Goal: Task Accomplishment & Management: Manage account settings

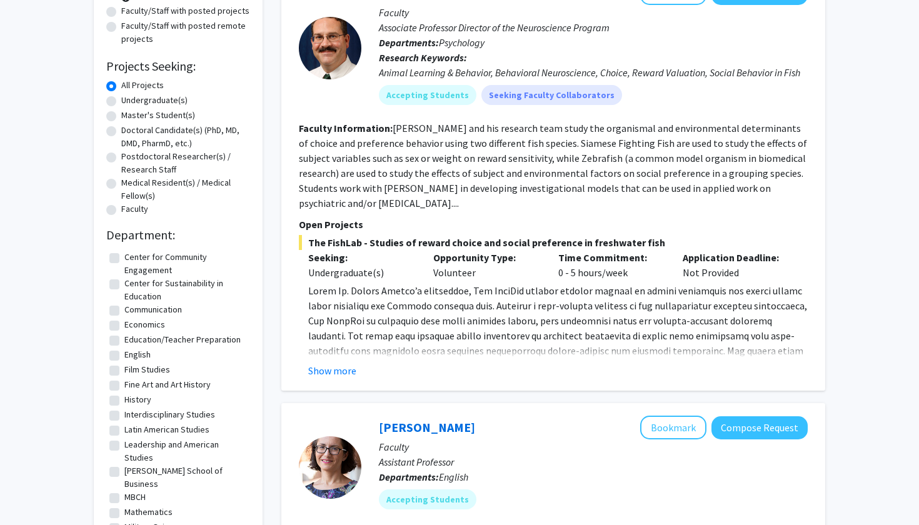
scroll to position [164, 0]
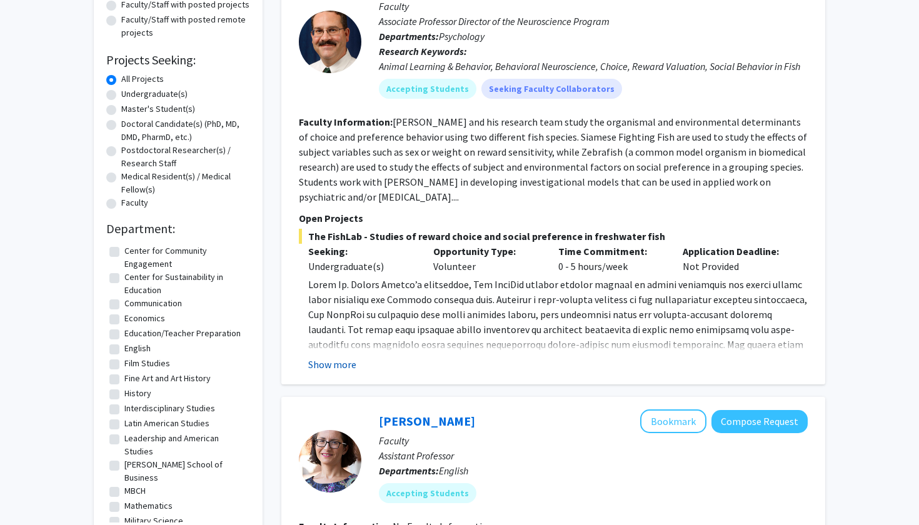
click at [346, 369] on button "Show more" at bounding box center [332, 364] width 48 height 15
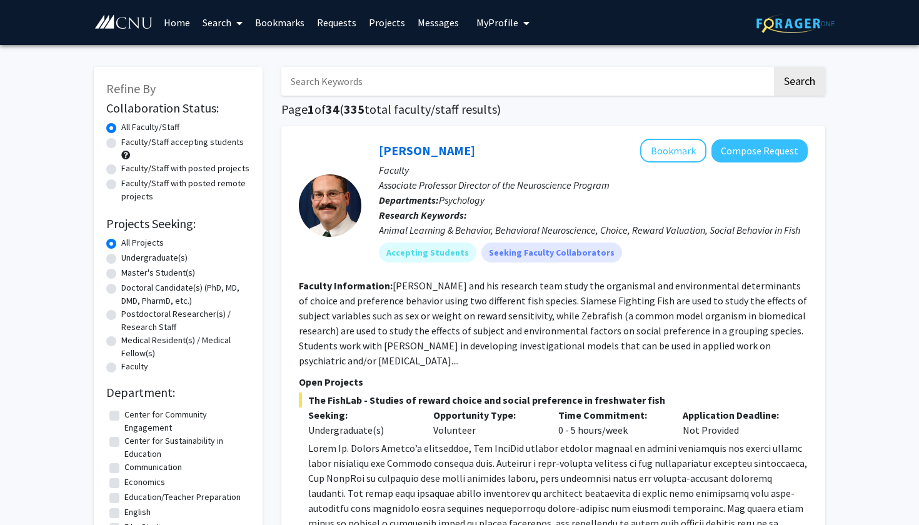
scroll to position [0, 0]
click at [164, 168] on label "Faculty/Staff with posted projects" at bounding box center [185, 168] width 128 height 13
click at [129, 168] on input "Faculty/Staff with posted projects" at bounding box center [125, 166] width 8 height 8
radio input "true"
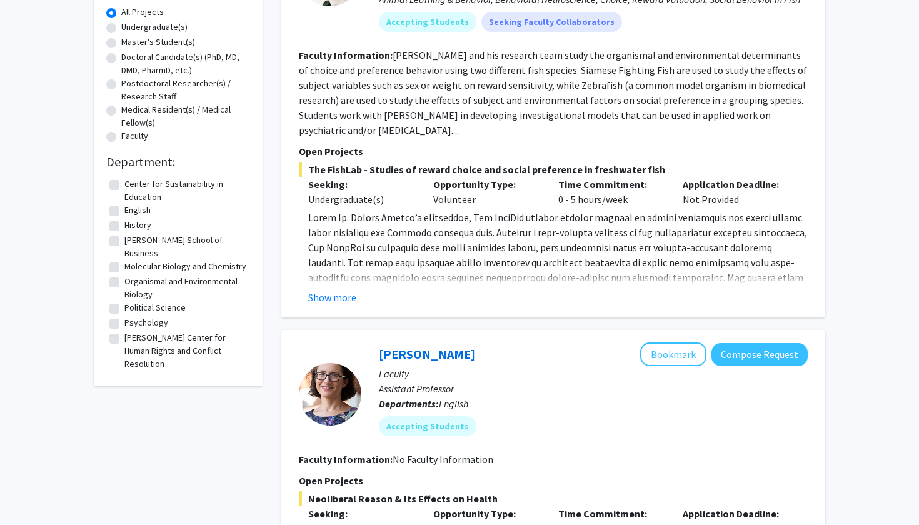
scroll to position [273, 0]
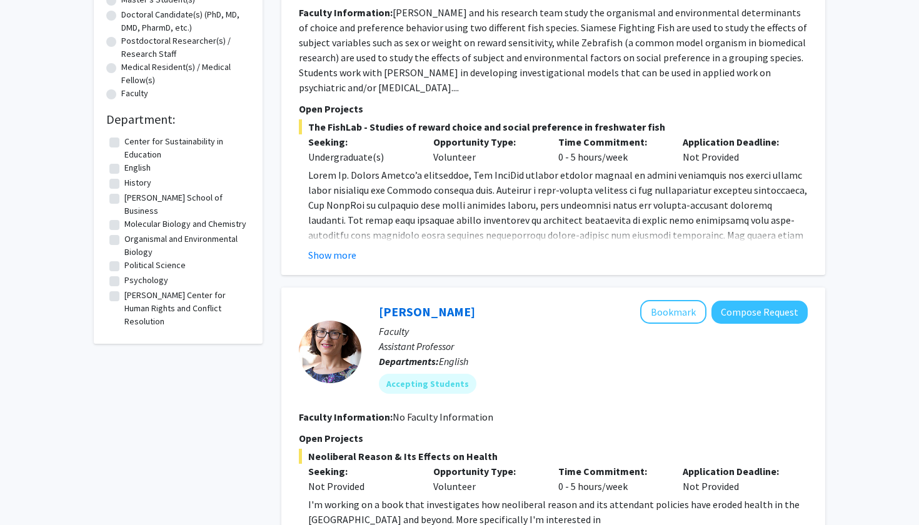
click at [339, 264] on div "Drew Velkey Bookmark Compose Request Faculty Associate Professor Director of th…" at bounding box center [553, 64] width 544 height 422
click at [336, 256] on button "Show more" at bounding box center [332, 255] width 48 height 15
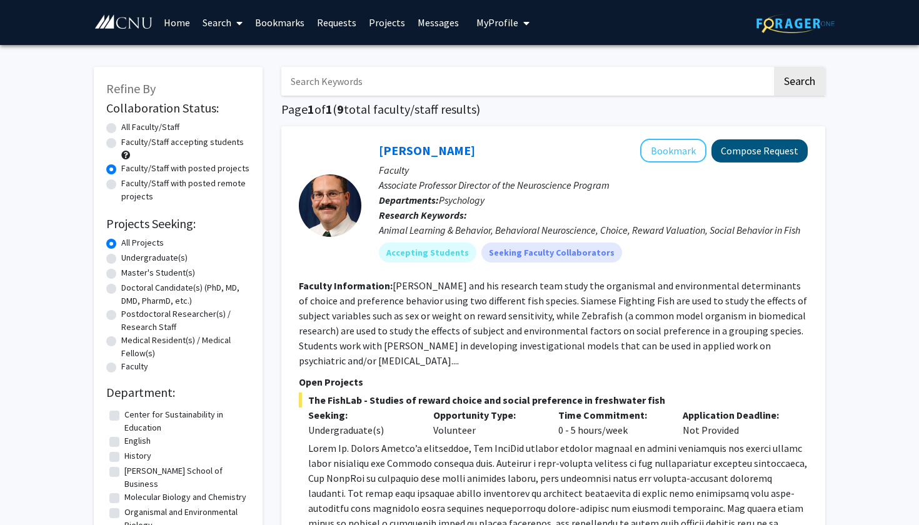
scroll to position [0, 0]
click at [755, 154] on button "Compose Request" at bounding box center [759, 150] width 96 height 23
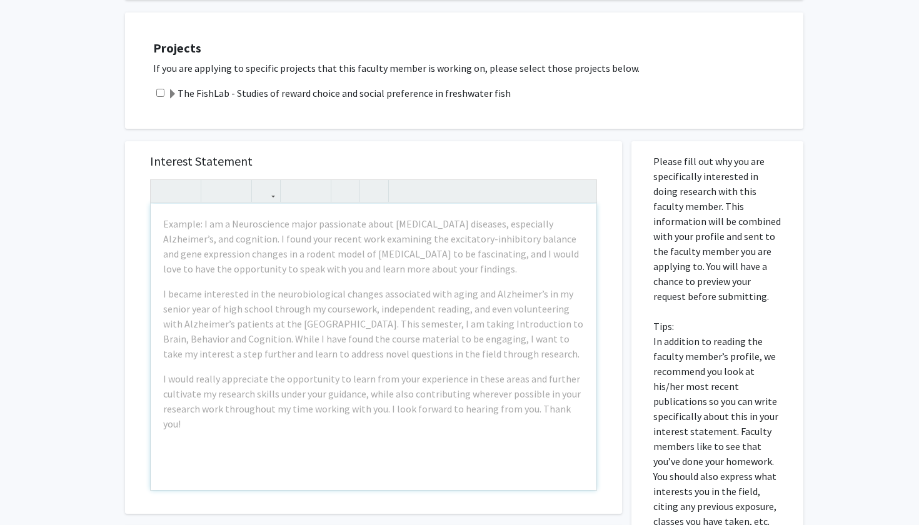
scroll to position [291, 0]
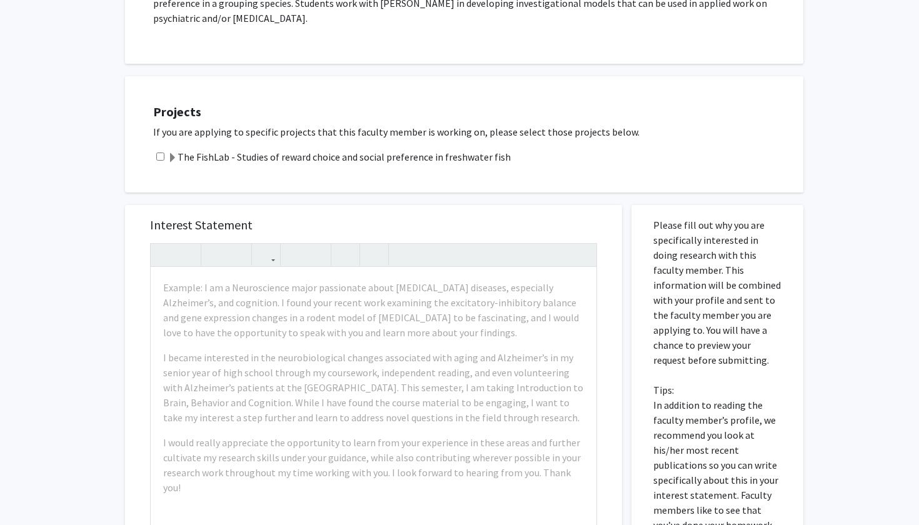
click at [436, 156] on label "The FishLab - Studies of reward choice and social preference in freshwater fish" at bounding box center [339, 156] width 343 height 15
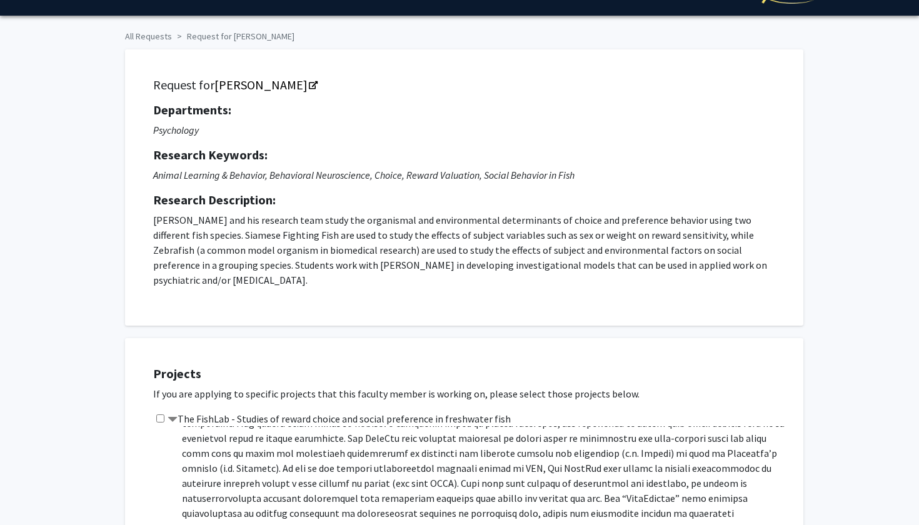
scroll to position [18, 0]
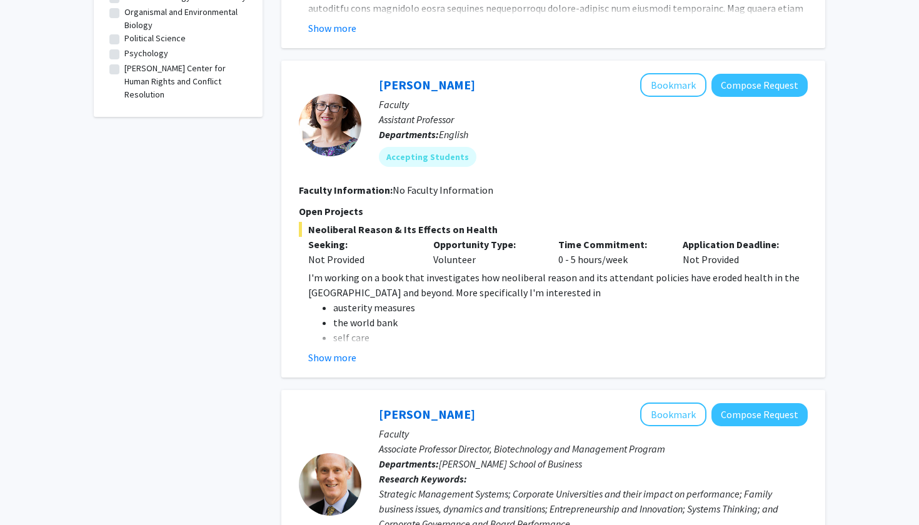
scroll to position [503, 0]
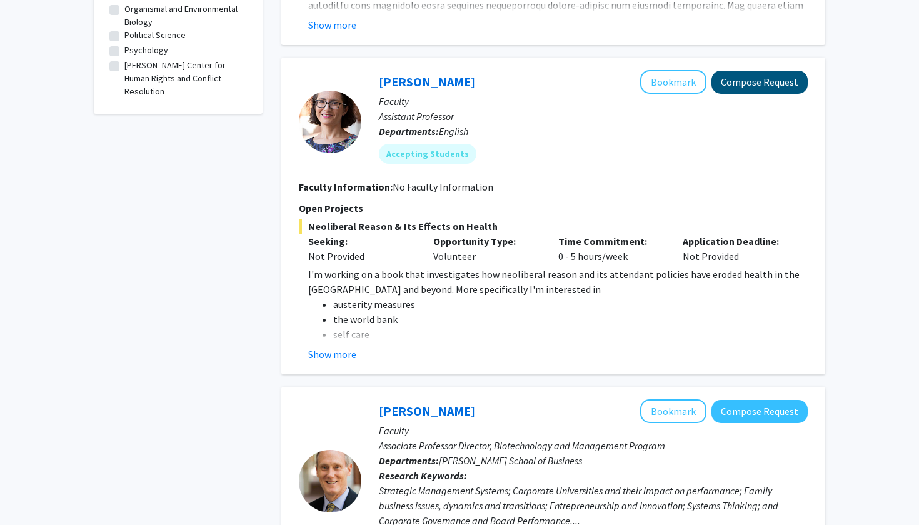
click at [781, 91] on button "Compose Request" at bounding box center [759, 82] width 96 height 23
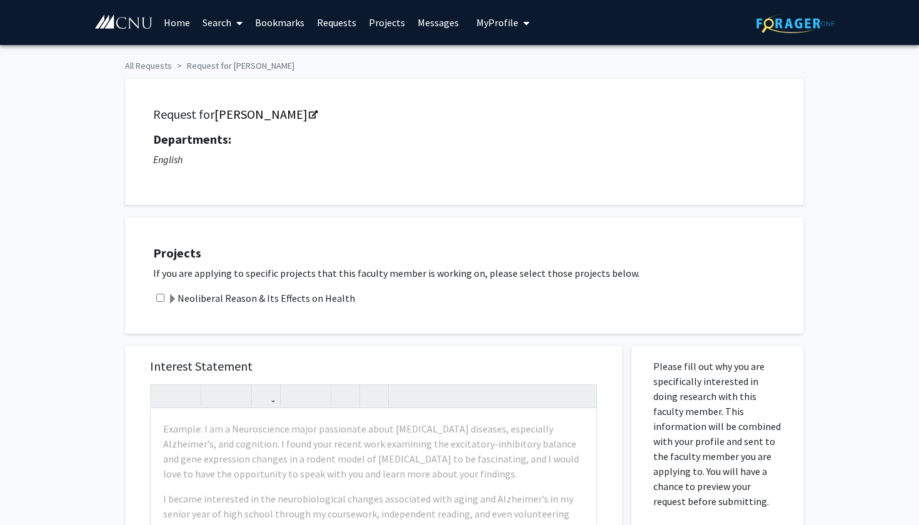
click at [313, 305] on label "Neoliberal Reason & Its Effects on Health" at bounding box center [262, 298] width 188 height 15
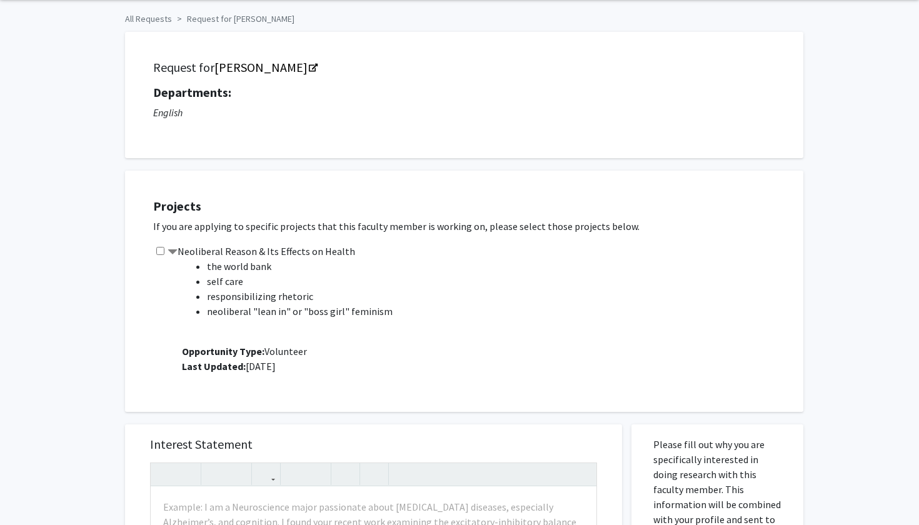
scroll to position [53, 0]
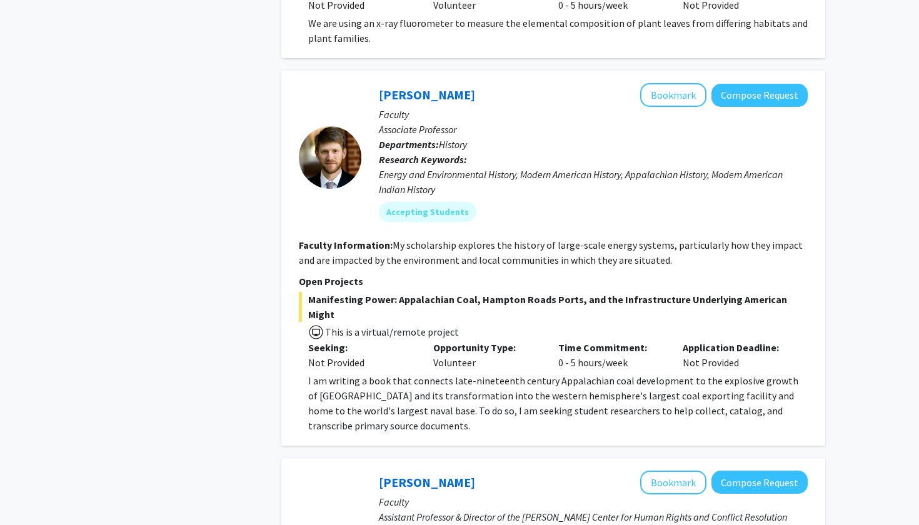
scroll to position [1510, 0]
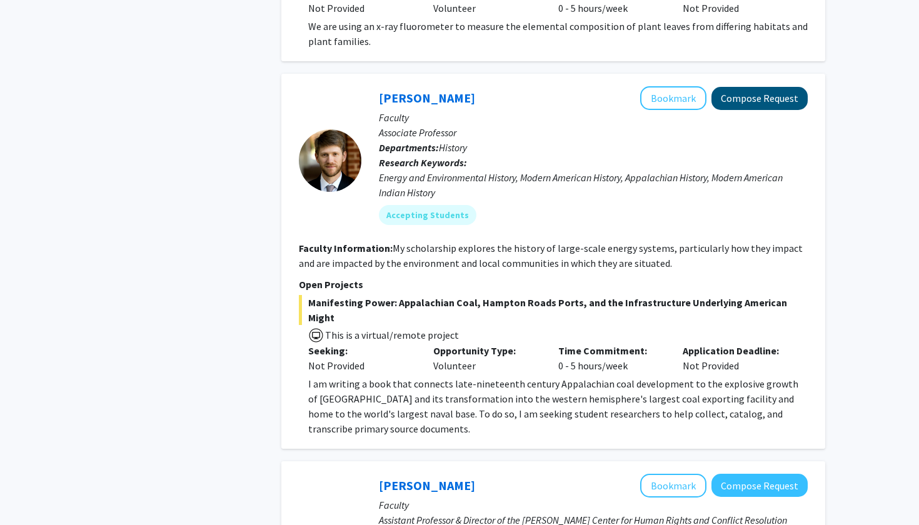
click at [773, 96] on button "Compose Request" at bounding box center [759, 98] width 96 height 23
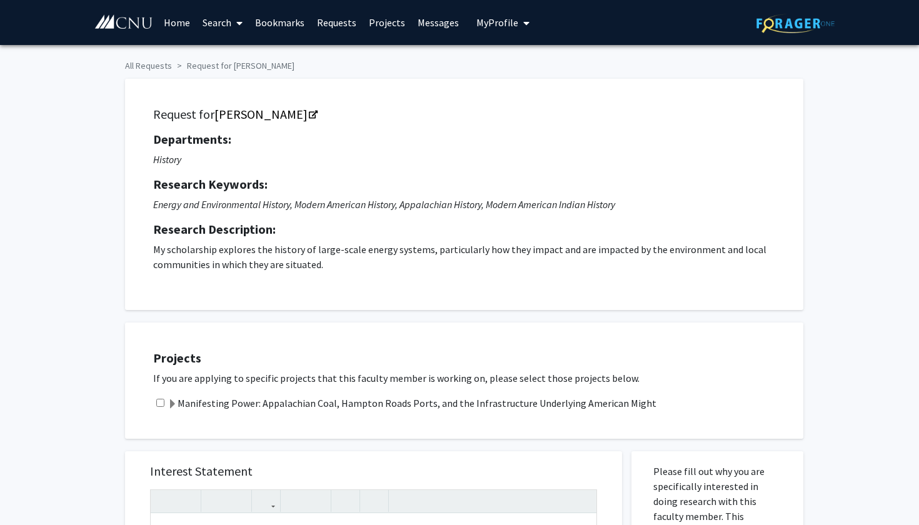
click at [244, 403] on label "Manifesting Power: Appalachian Coal, Hampton Roads Ports, and the Infrastructur…" at bounding box center [412, 403] width 489 height 15
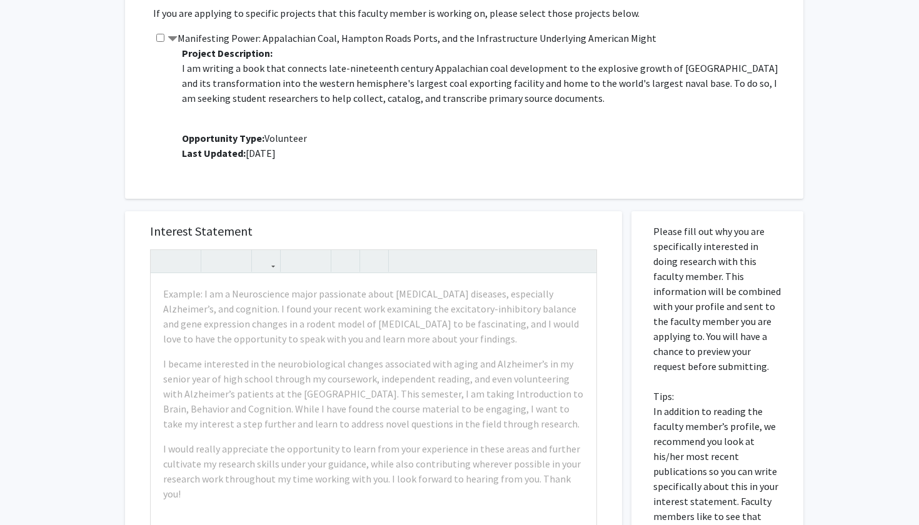
scroll to position [17, 0]
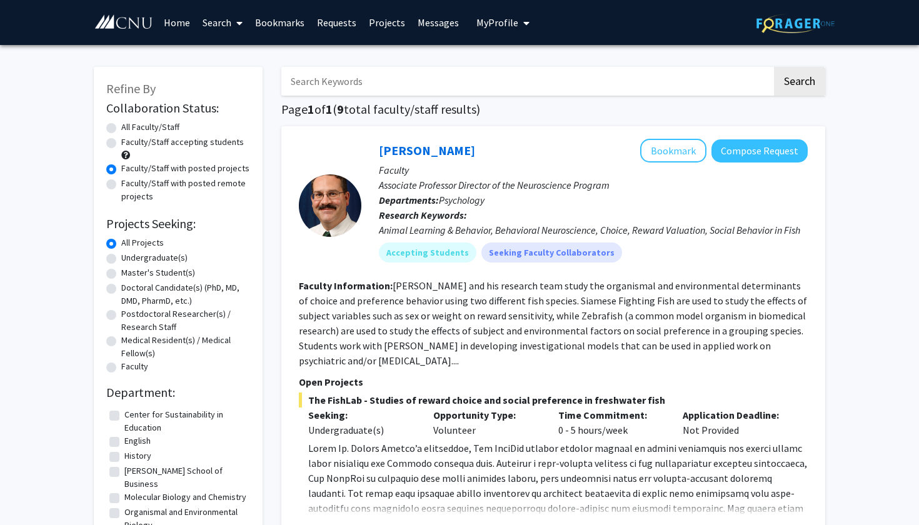
click at [388, 84] on input "Search Keywords" at bounding box center [526, 81] width 491 height 29
click at [166, 259] on label "Undergraduate(s)" at bounding box center [154, 257] width 66 height 13
click at [129, 259] on input "Undergraduate(s)" at bounding box center [125, 255] width 8 height 8
radio input "true"
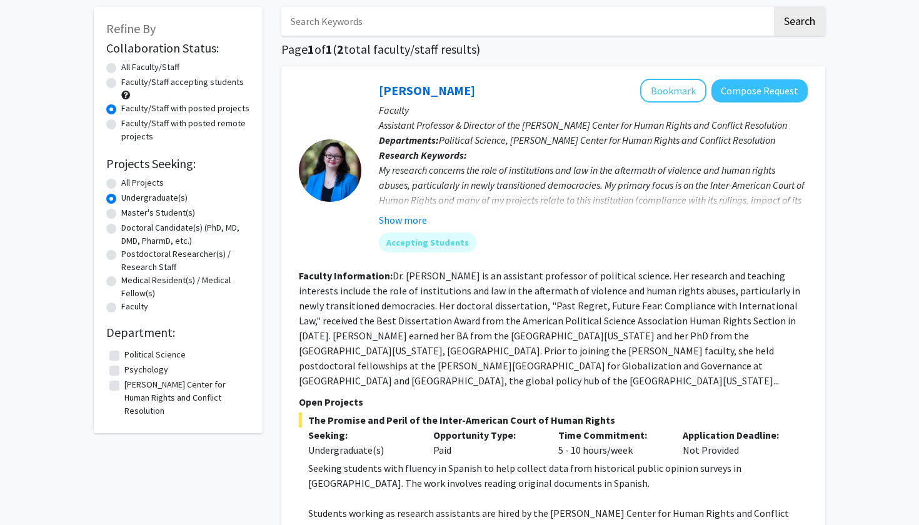
scroll to position [71, 0]
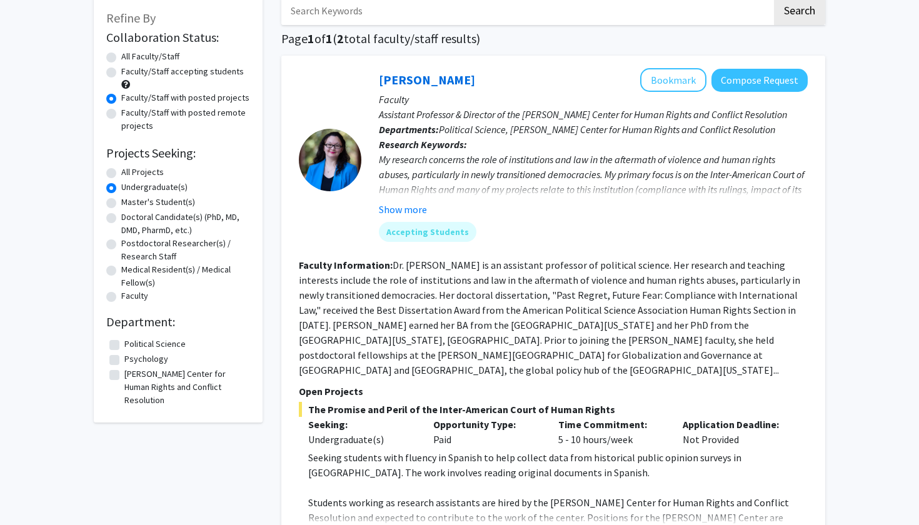
click at [131, 171] on label "All Projects" at bounding box center [142, 172] width 43 height 13
click at [129, 171] on input "All Projects" at bounding box center [125, 170] width 8 height 8
radio input "true"
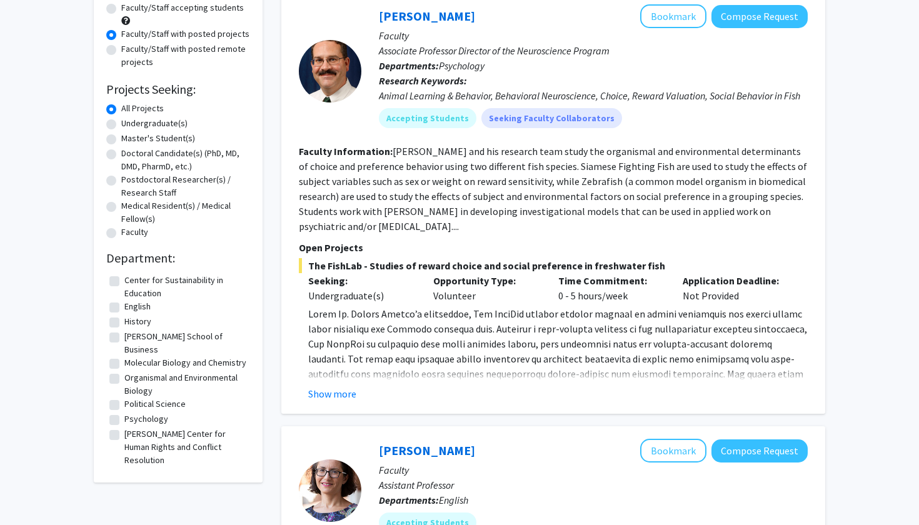
scroll to position [136, 0]
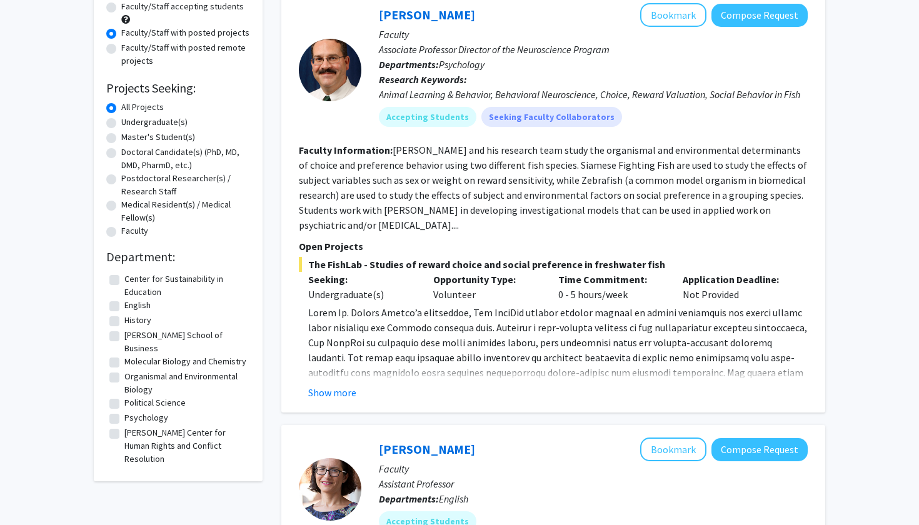
click at [151, 422] on label "Psychology" at bounding box center [146, 417] width 44 height 13
click at [133, 419] on input "Psychology" at bounding box center [128, 415] width 8 height 8
checkbox input "true"
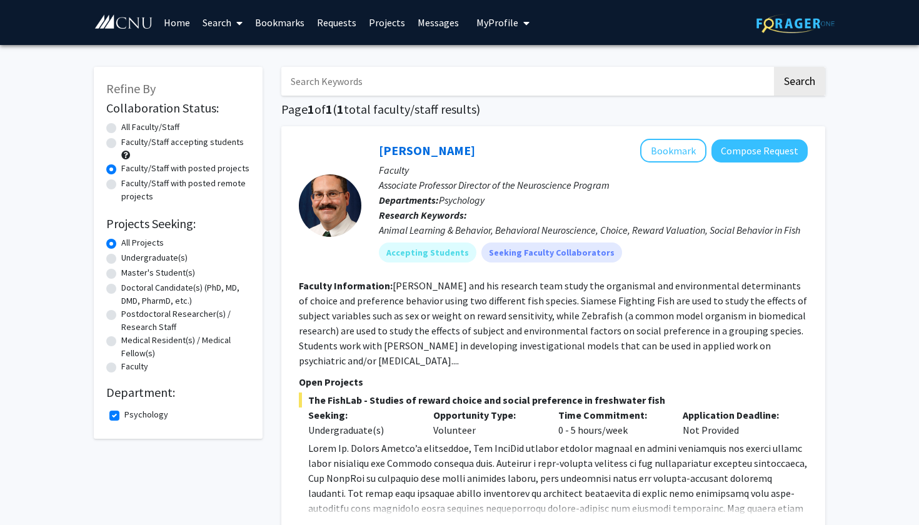
click at [224, 23] on link "Search" at bounding box center [222, 23] width 53 height 44
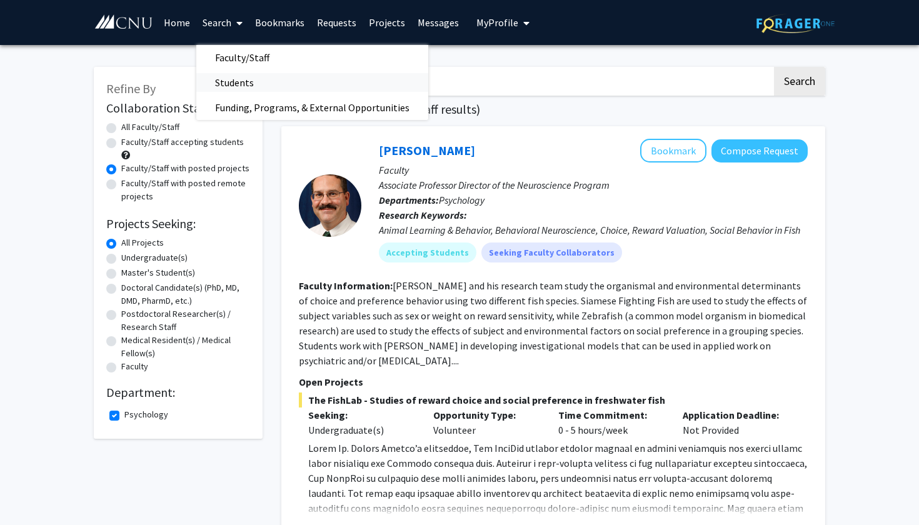
click at [251, 89] on span "Students" at bounding box center [234, 82] width 76 height 25
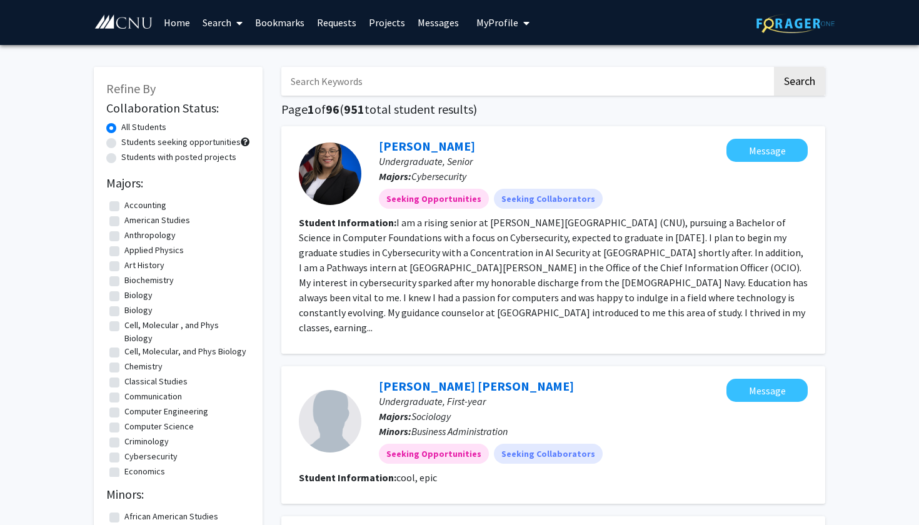
click at [162, 156] on label "Students with posted projects" at bounding box center [178, 157] width 115 height 13
click at [129, 156] on input "Students with posted projects" at bounding box center [125, 155] width 8 height 8
radio input "true"
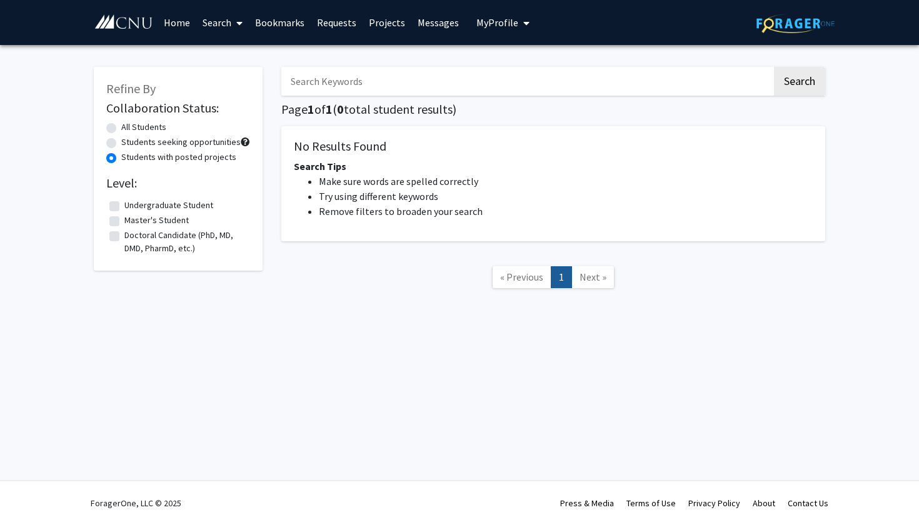
click at [138, 129] on label "All Students" at bounding box center [143, 127] width 45 height 13
click at [129, 129] on input "All Students" at bounding box center [125, 125] width 8 height 8
radio input "true"
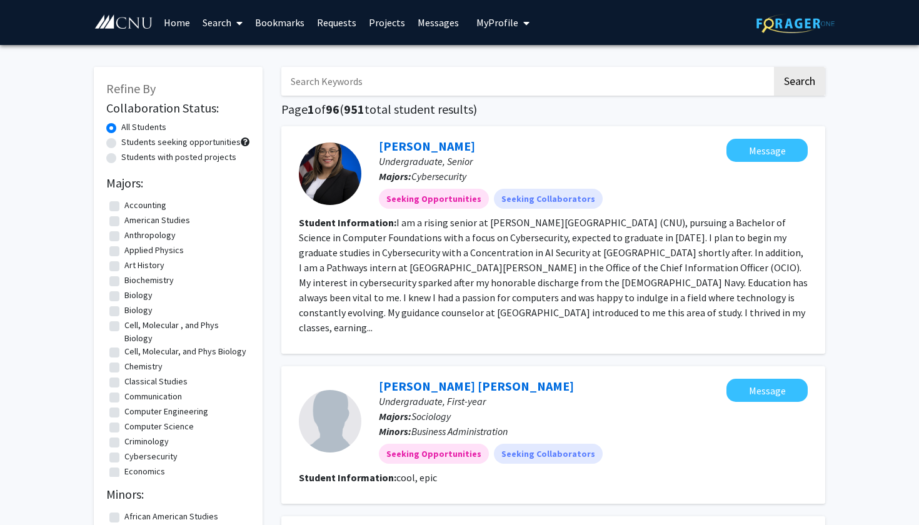
click at [219, 18] on link "Search" at bounding box center [222, 23] width 53 height 44
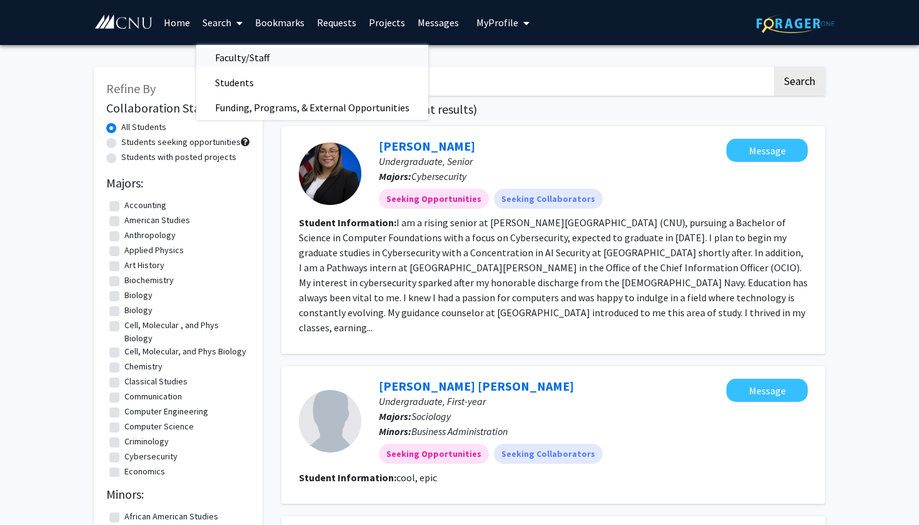
click at [234, 50] on span "Faculty/Staff" at bounding box center [242, 57] width 92 height 25
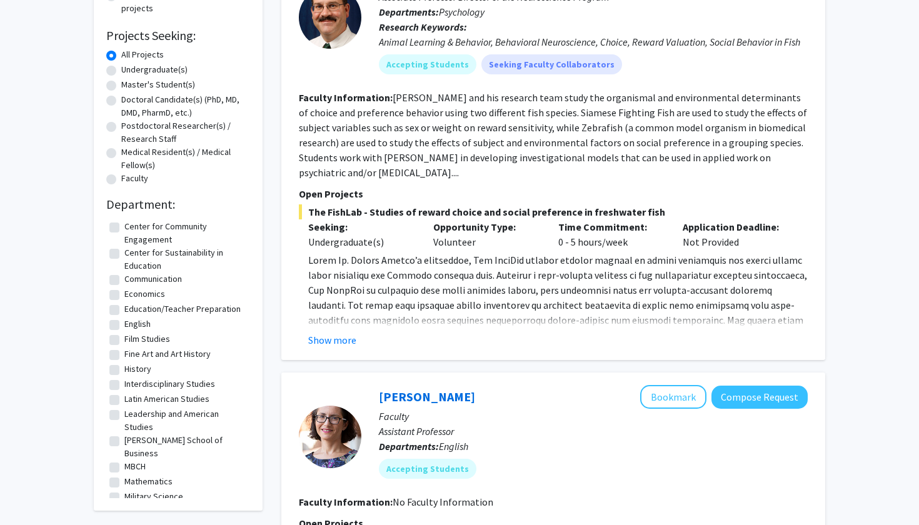
scroll to position [188, 0]
click at [341, 339] on button "Show more" at bounding box center [332, 340] width 48 height 15
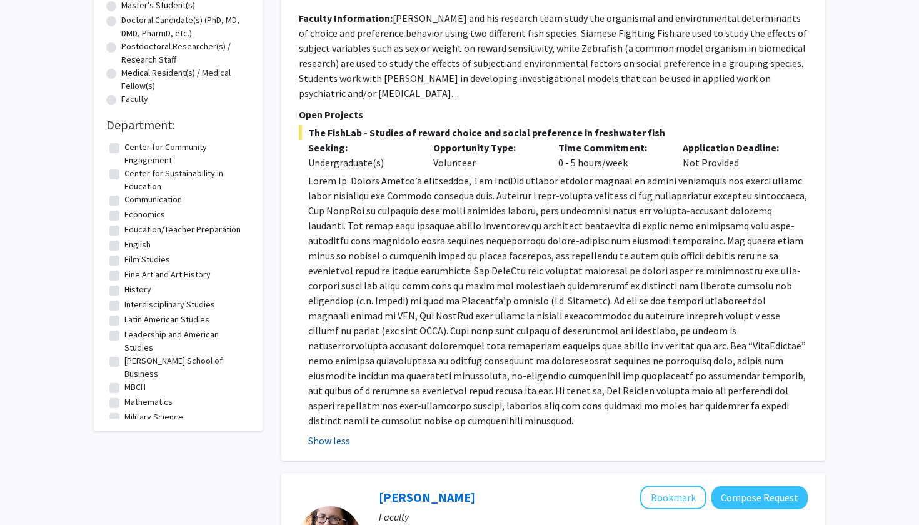
scroll to position [308, 0]
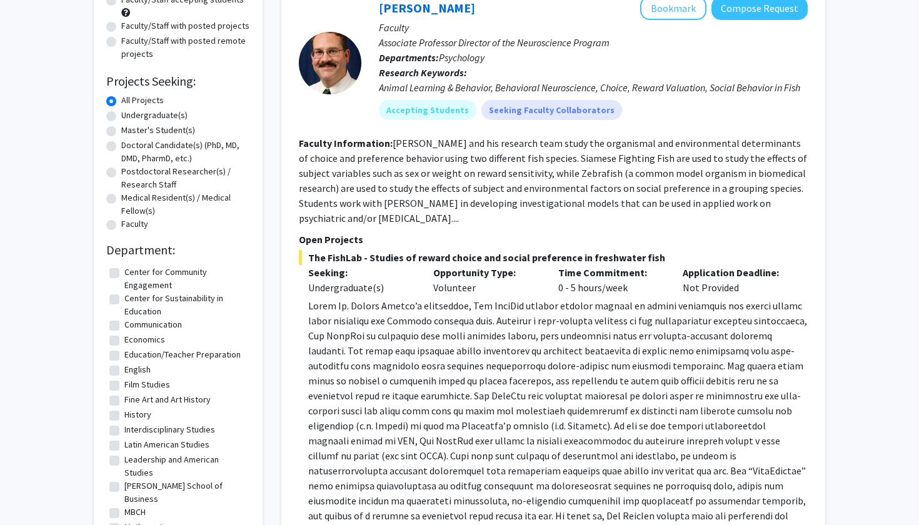
click at [341, 339] on span at bounding box center [557, 425] width 499 height 253
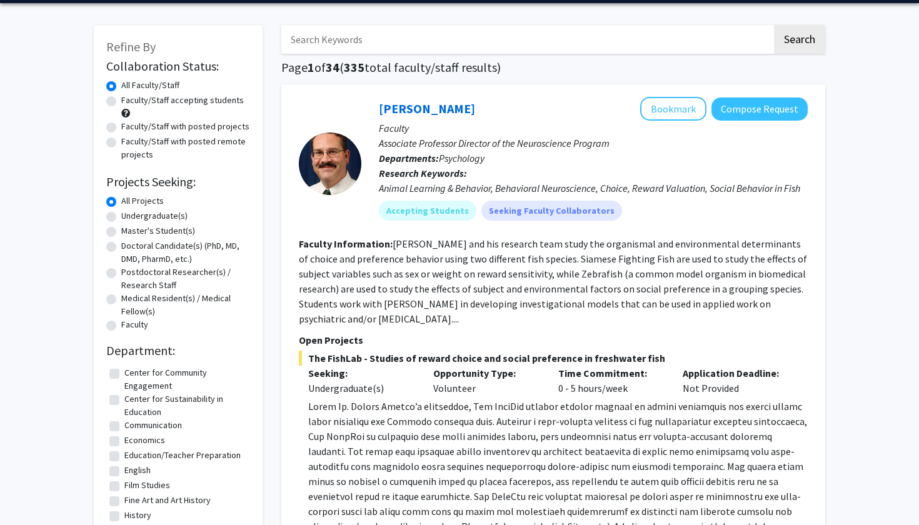
scroll to position [34, 0]
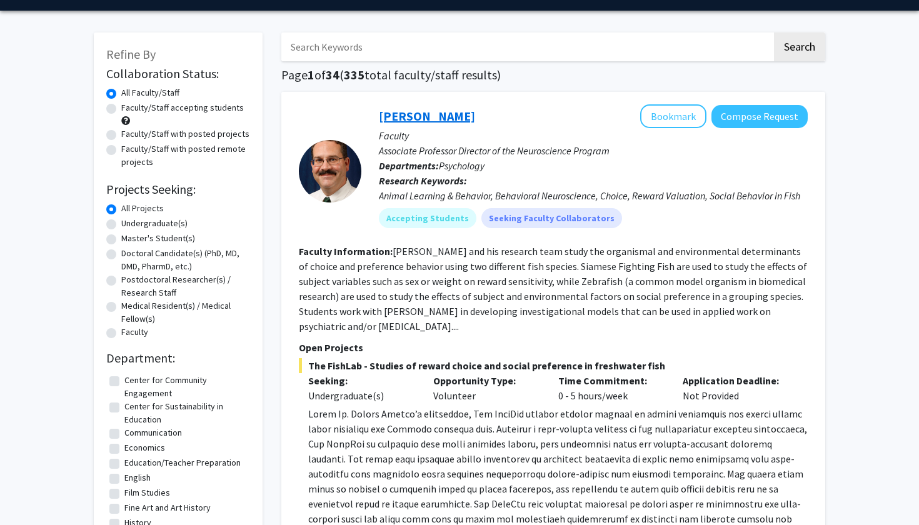
click at [419, 120] on link "[PERSON_NAME]" at bounding box center [427, 116] width 96 height 16
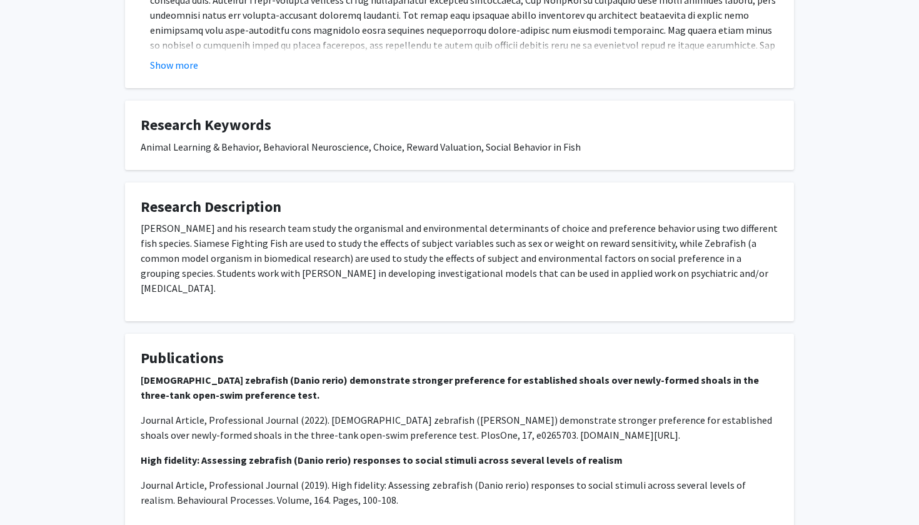
scroll to position [136, 0]
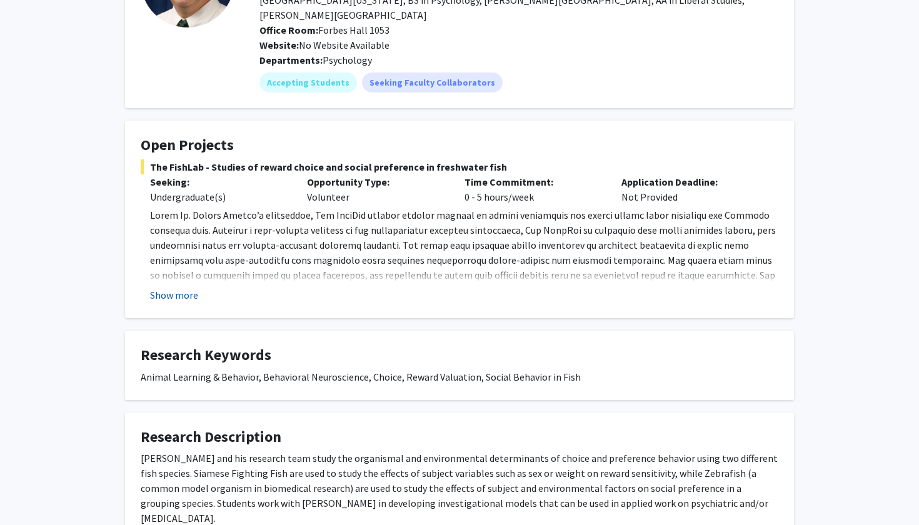
click at [174, 288] on button "Show more" at bounding box center [174, 295] width 48 height 15
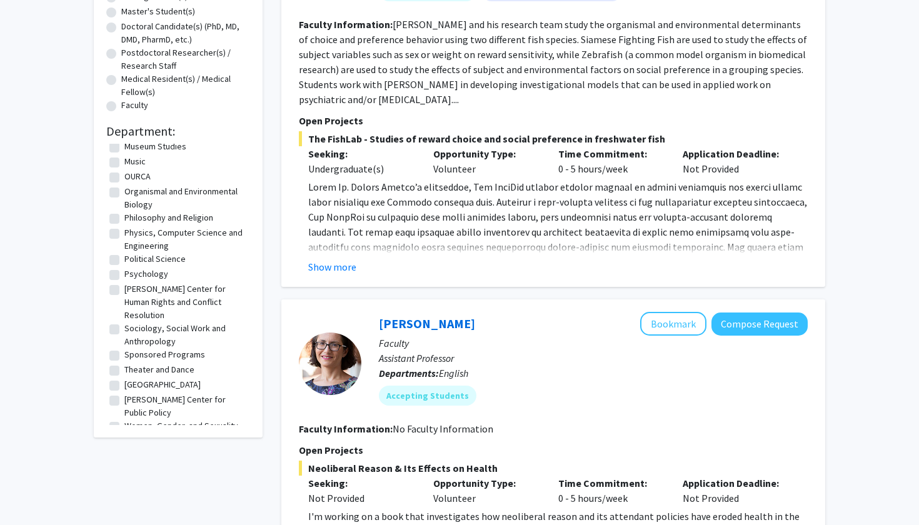
scroll to position [333, 0]
click at [151, 277] on label "Psychology" at bounding box center [146, 274] width 44 height 13
click at [133, 276] on input "Psychology" at bounding box center [128, 272] width 8 height 8
checkbox input "true"
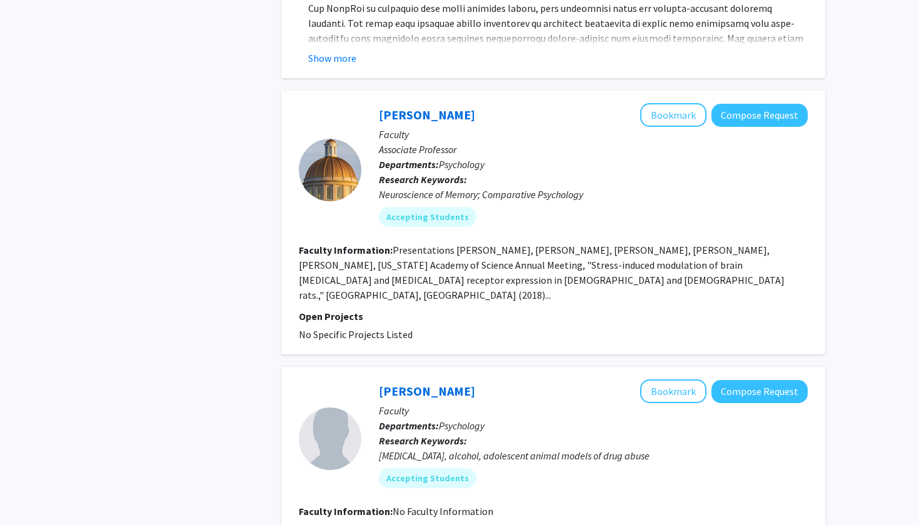
scroll to position [471, 0]
click at [764, 105] on button "Compose Request" at bounding box center [759, 114] width 96 height 23
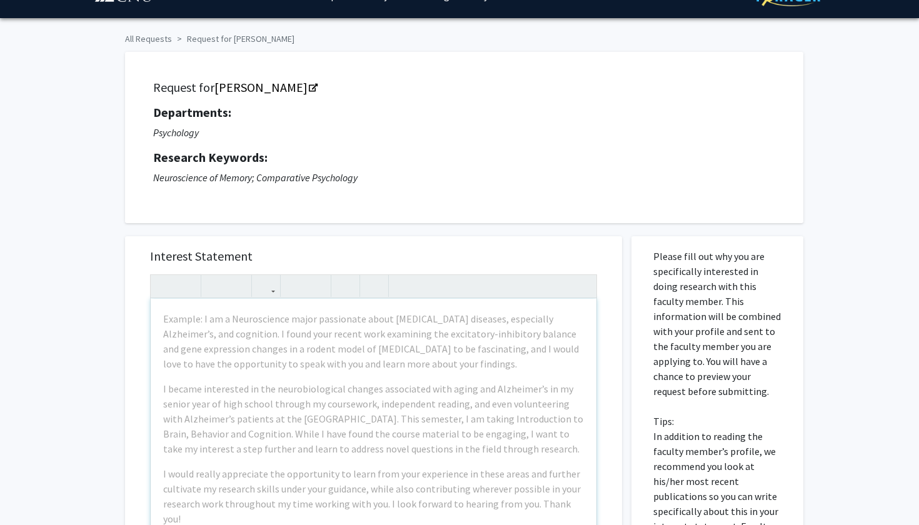
scroll to position [24, 0]
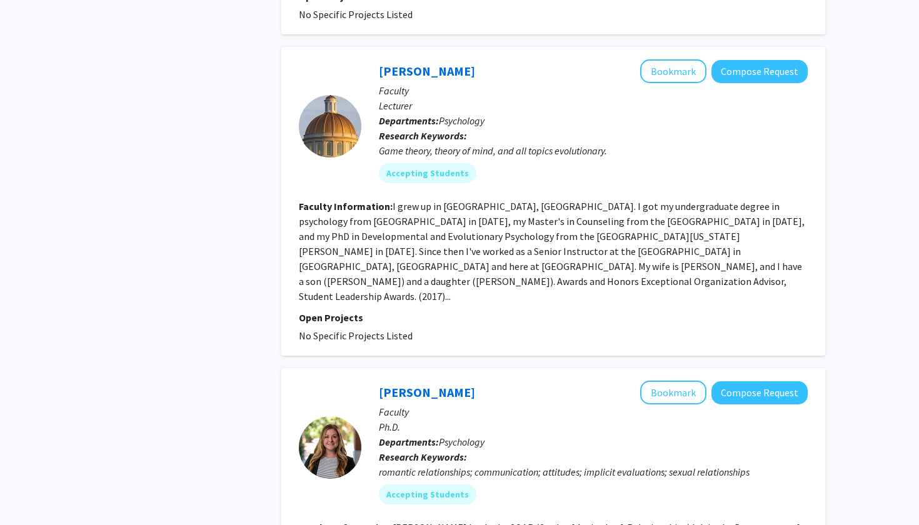
scroll to position [1007, 0]
click at [768, 69] on button "Compose Request" at bounding box center [759, 70] width 96 height 23
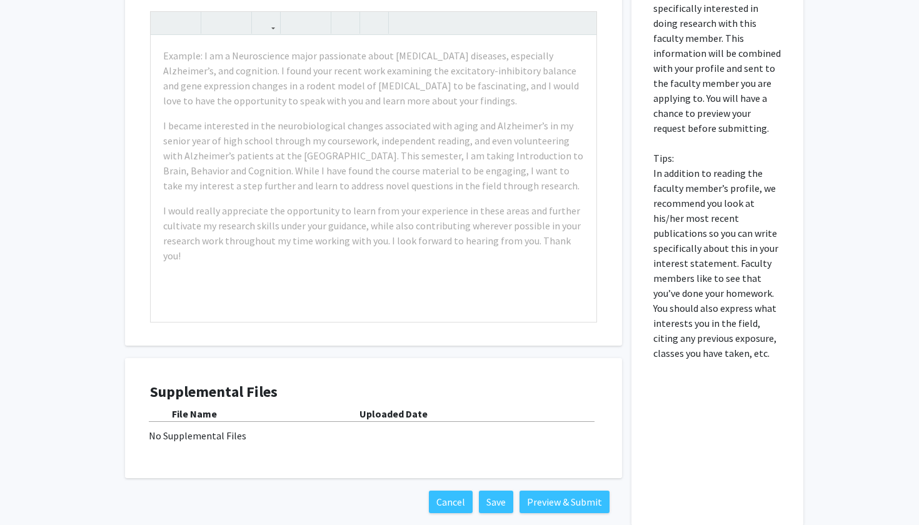
scroll to position [314, 0]
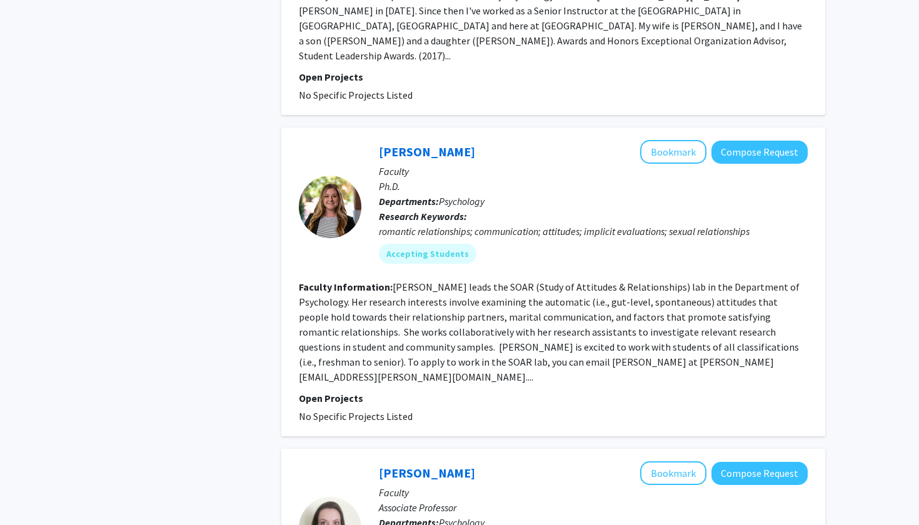
scroll to position [1249, 0]
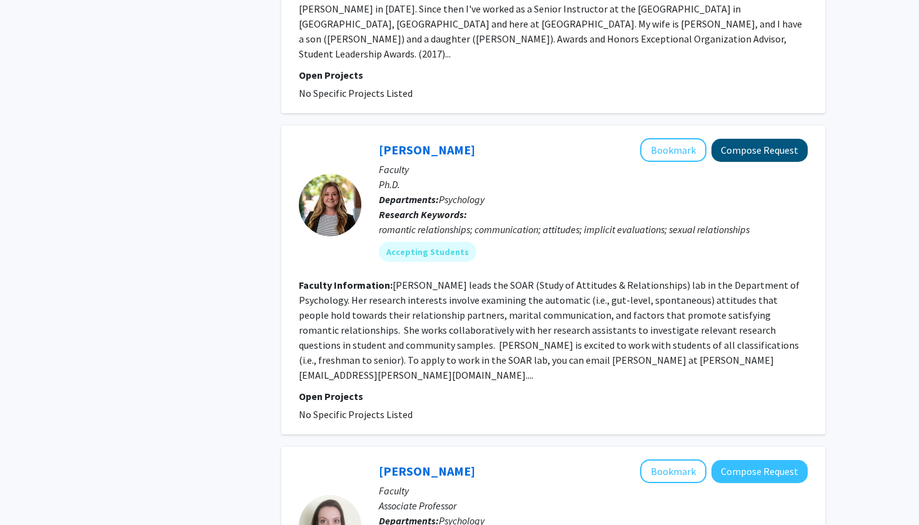
click at [784, 139] on button "Compose Request" at bounding box center [759, 150] width 96 height 23
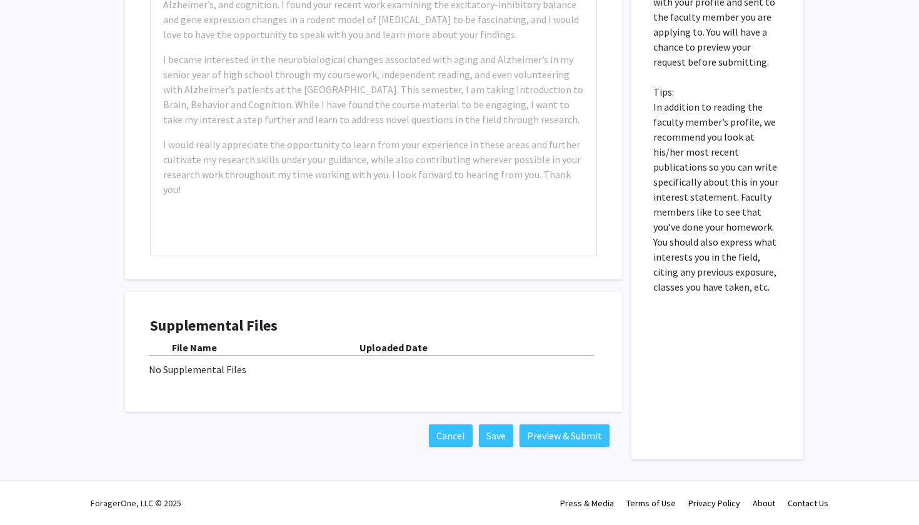
scroll to position [358, 0]
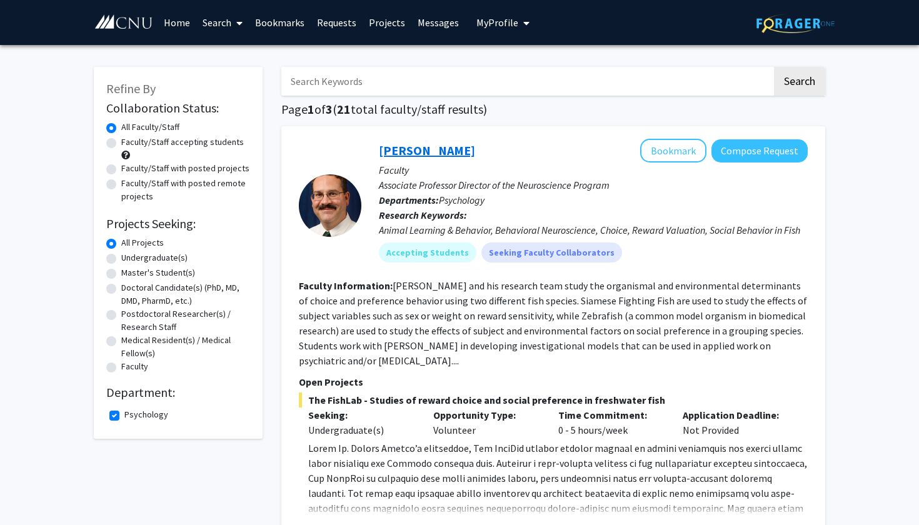
click at [414, 153] on link "[PERSON_NAME]" at bounding box center [427, 151] width 96 height 16
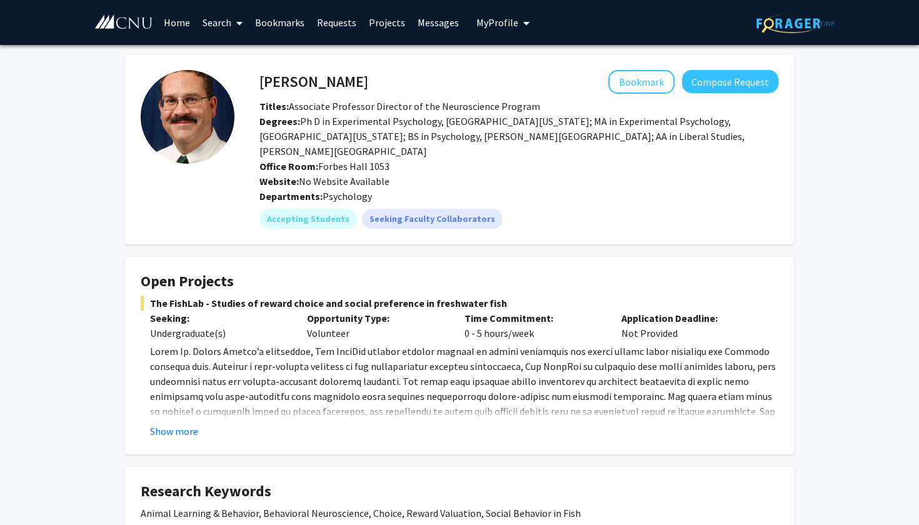
click at [569, 159] on div "Office Room: Forbes Hall 1053" at bounding box center [519, 166] width 538 height 15
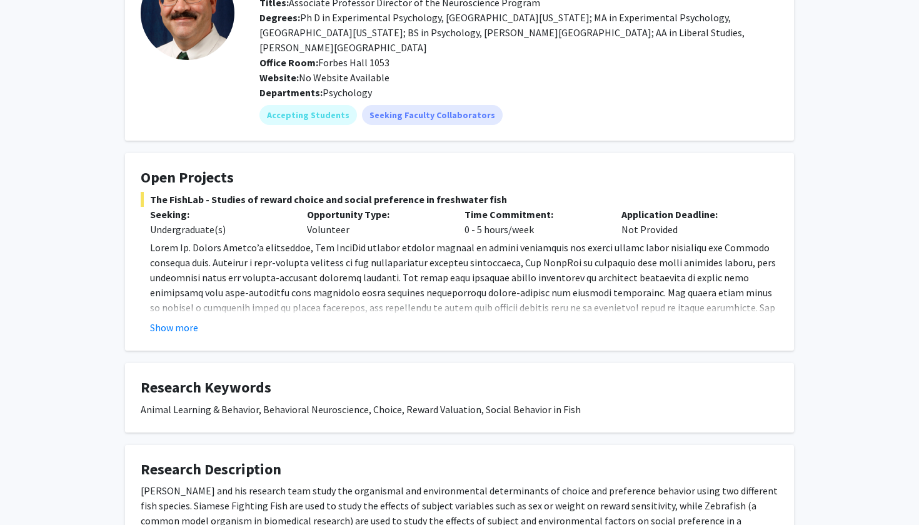
scroll to position [105, 0]
click at [188, 319] on button "Show more" at bounding box center [174, 326] width 48 height 15
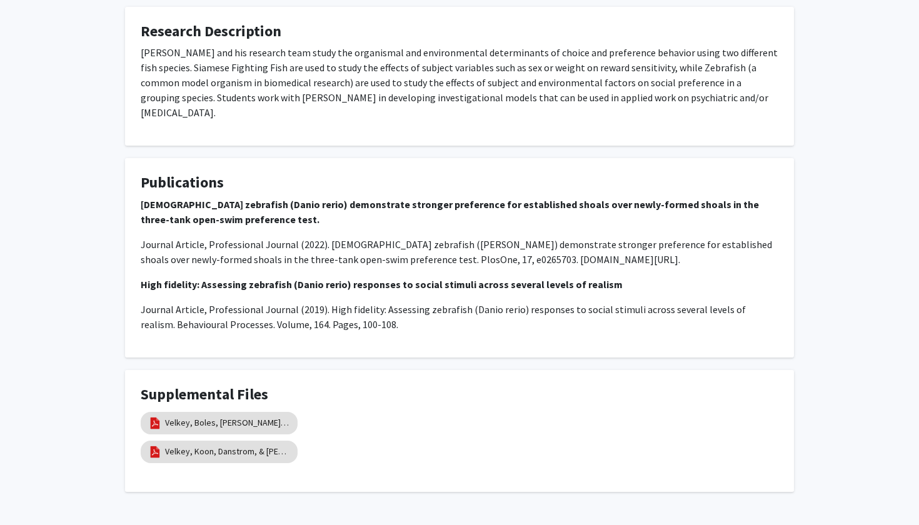
scroll to position [676, 0]
click at [258, 417] on link "Velkey, Boles, Betts, Kay, Henenlotter, & Wiens (2019)" at bounding box center [227, 423] width 125 height 13
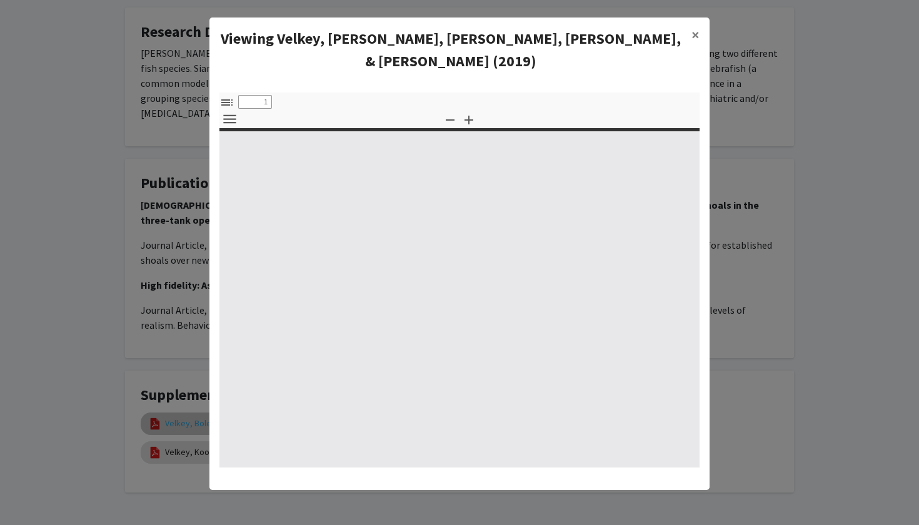
select select "custom"
type input "0"
select select "custom"
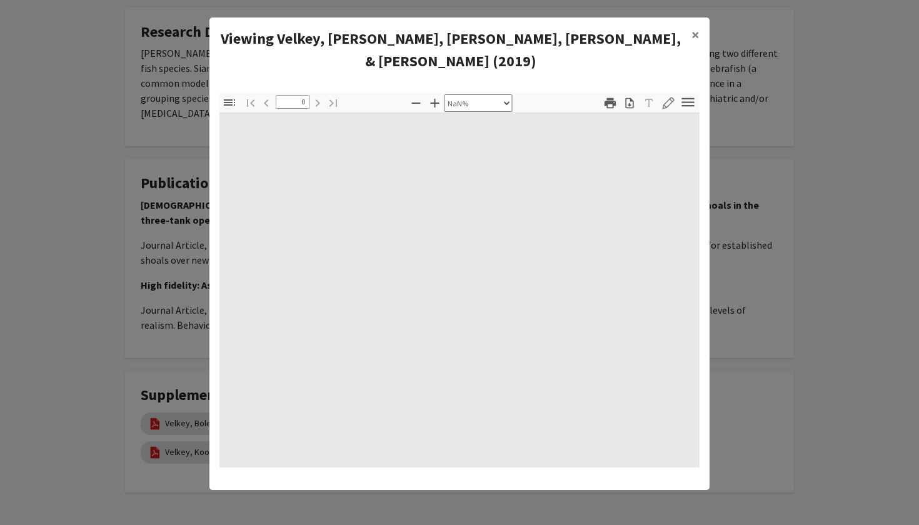
type input "1"
select select "auto"
type input "100"
select select "auto"
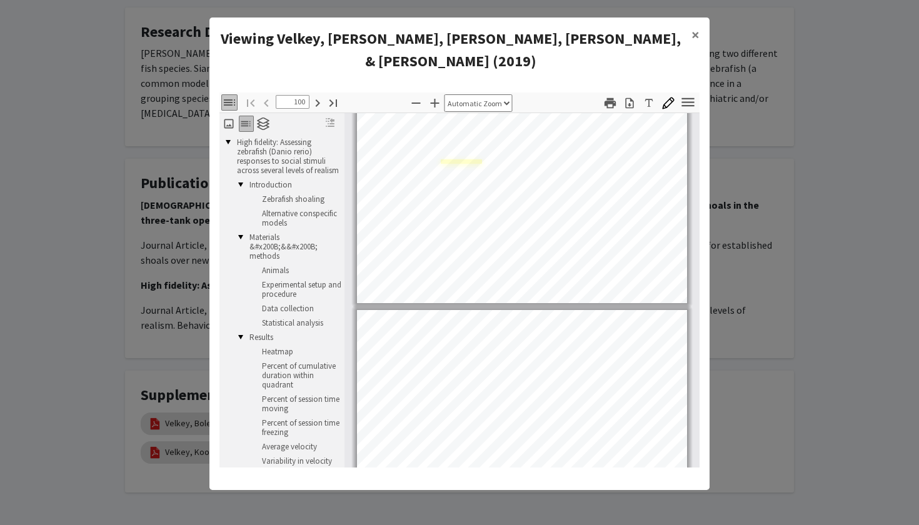
scroll to position [272, 0]
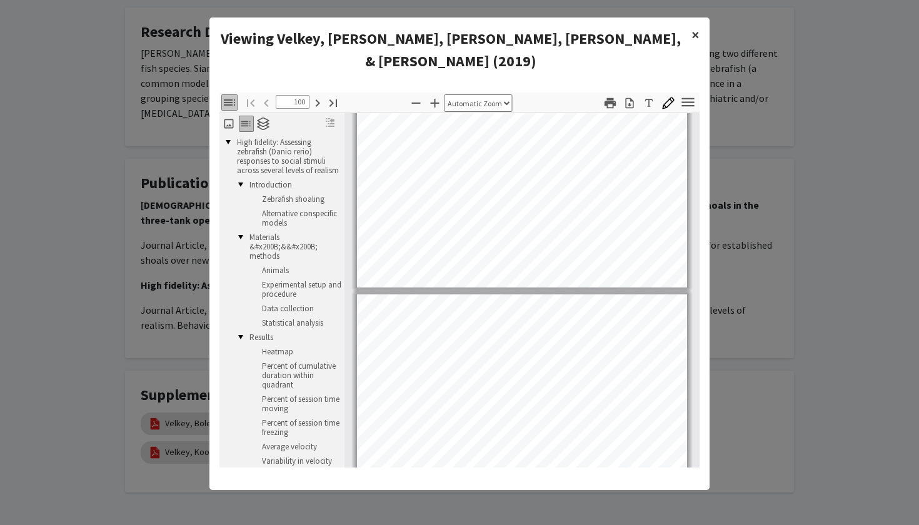
click at [694, 28] on span "×" at bounding box center [695, 34] width 8 height 19
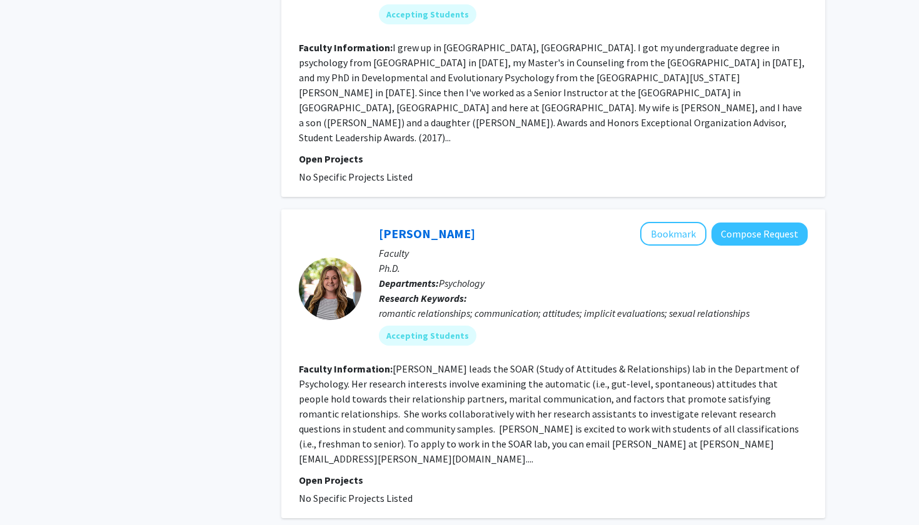
scroll to position [1507, 0]
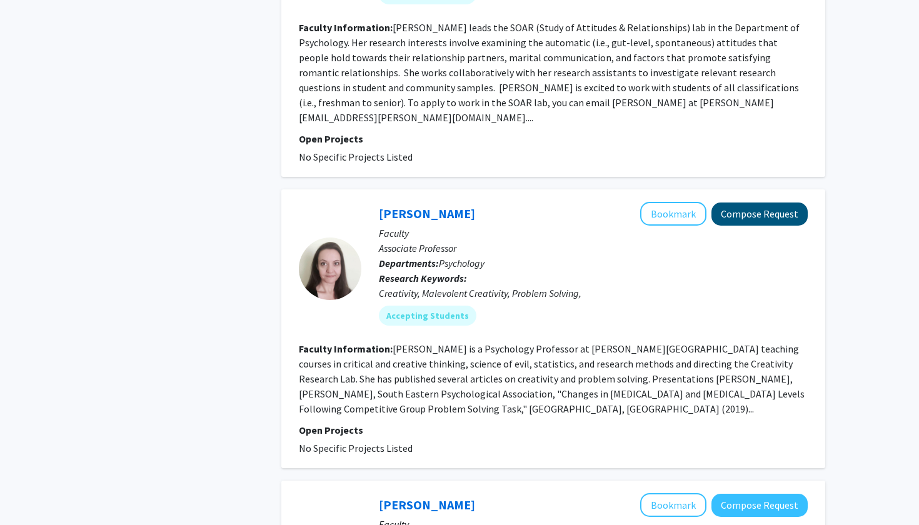
click at [738, 203] on button "Compose Request" at bounding box center [759, 214] width 96 height 23
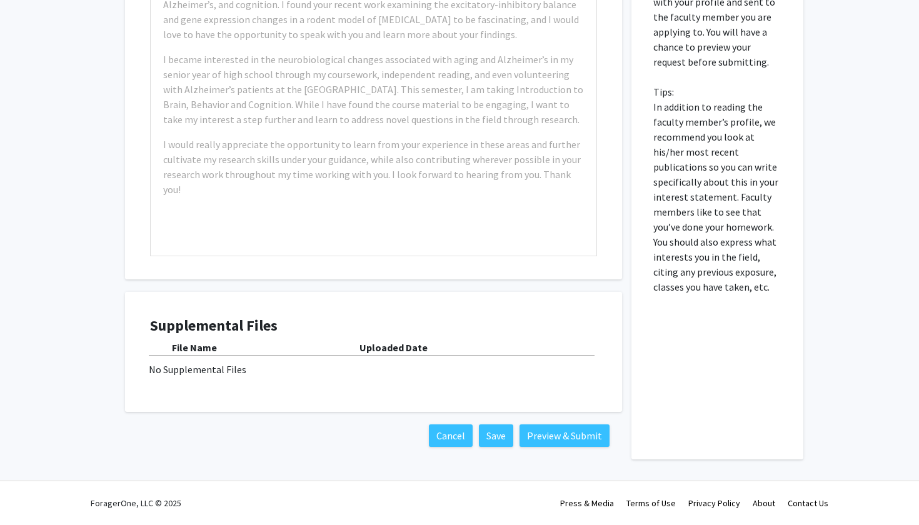
scroll to position [358, 0]
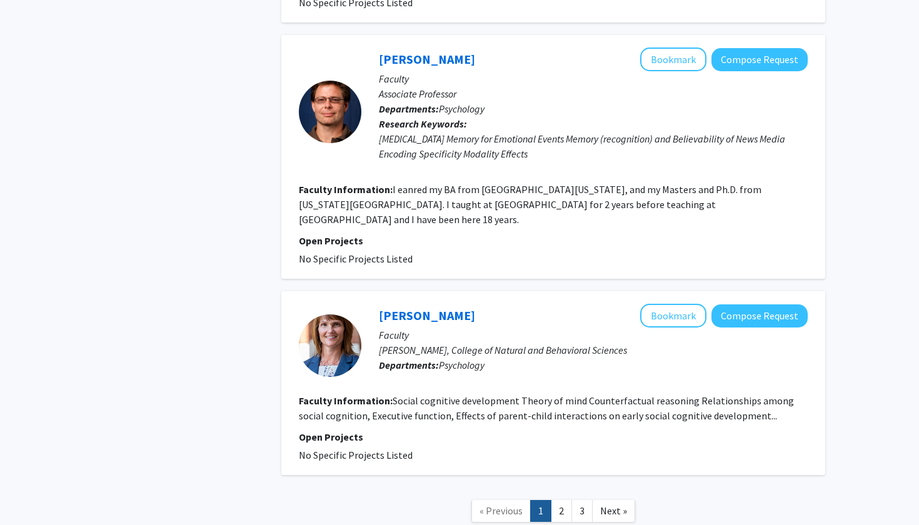
scroll to position [2549, 0]
click at [564, 501] on link "2" at bounding box center [561, 512] width 21 height 22
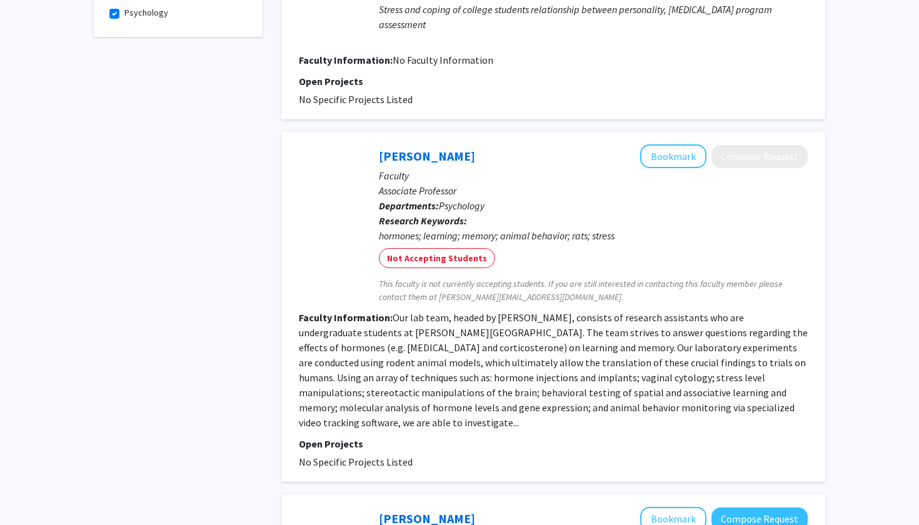
scroll to position [403, 0]
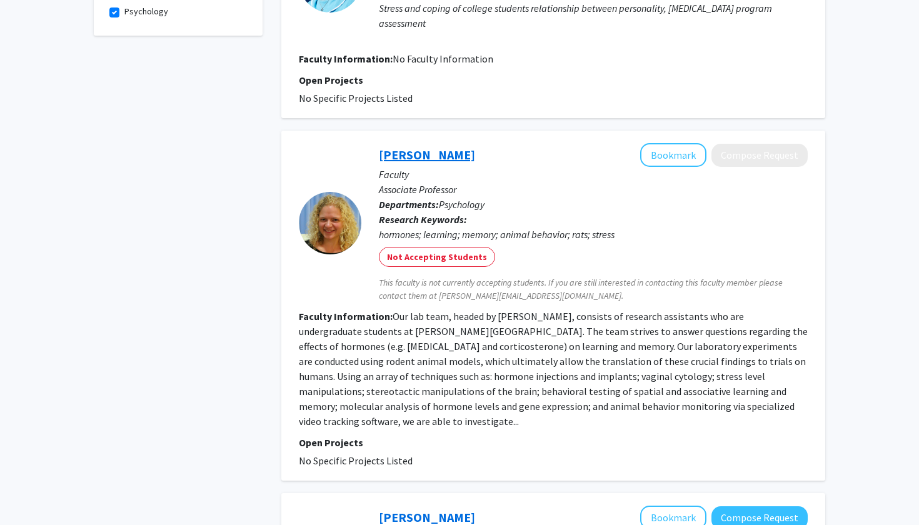
click at [411, 154] on link "Olga Lipatova" at bounding box center [427, 155] width 96 height 16
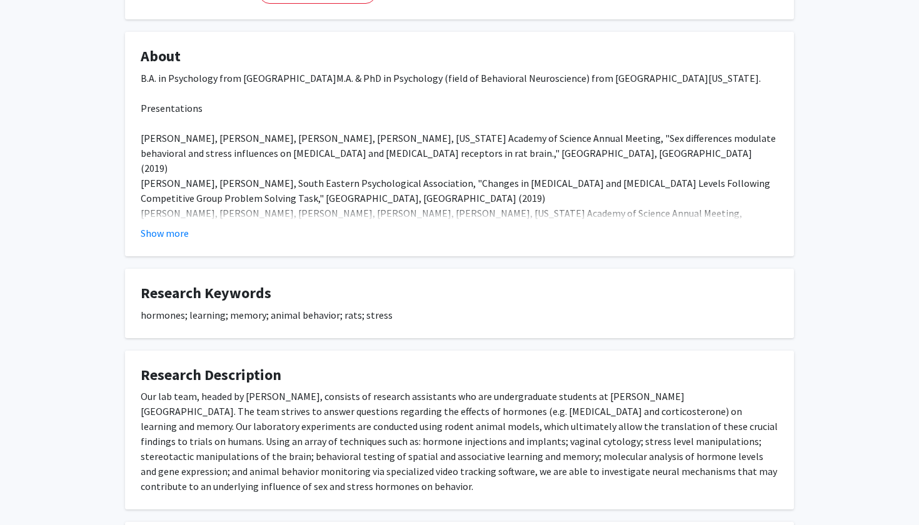
scroll to position [254, 0]
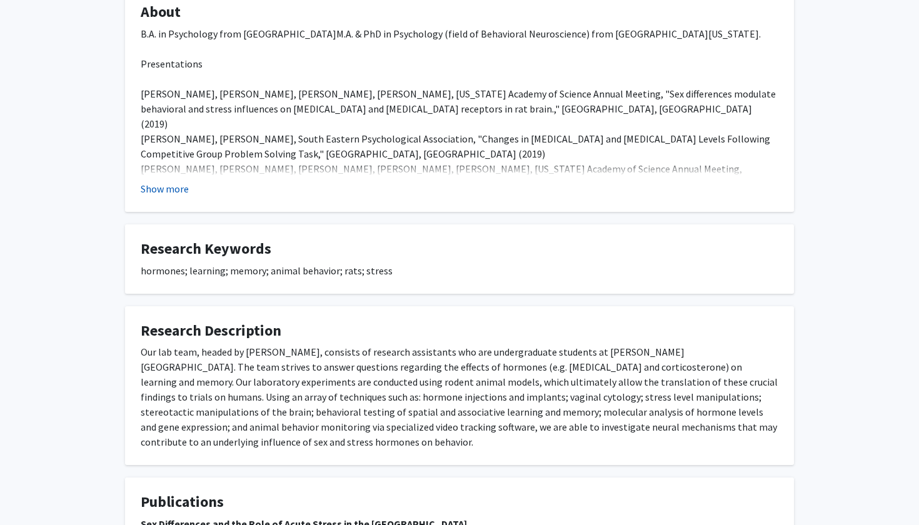
click at [179, 190] on button "Show more" at bounding box center [165, 188] width 48 height 15
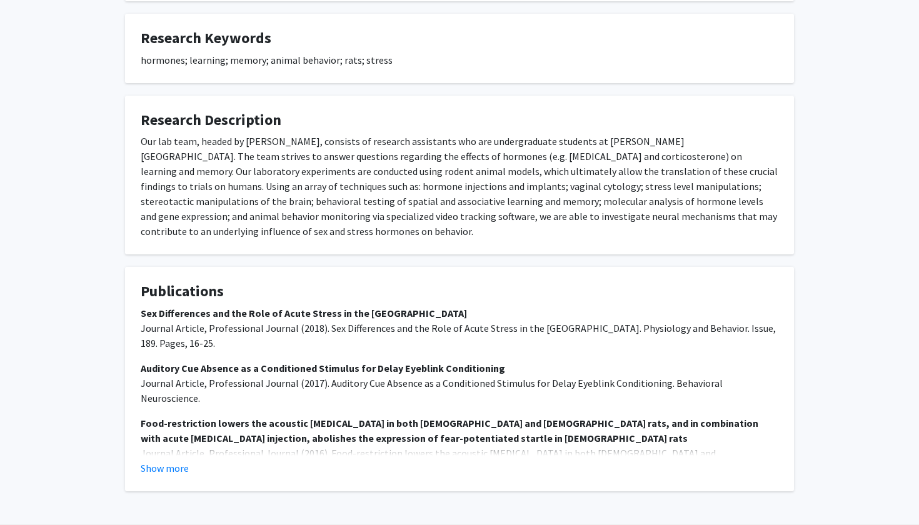
scroll to position [615, 0]
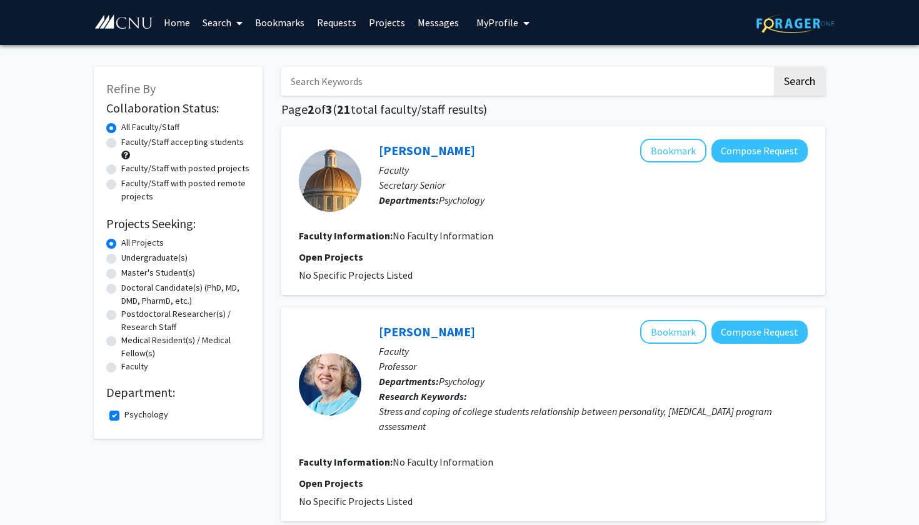
click at [128, 421] on label "Psychology" at bounding box center [146, 414] width 44 height 13
click at [128, 416] on input "Psychology" at bounding box center [128, 412] width 8 height 8
checkbox input "false"
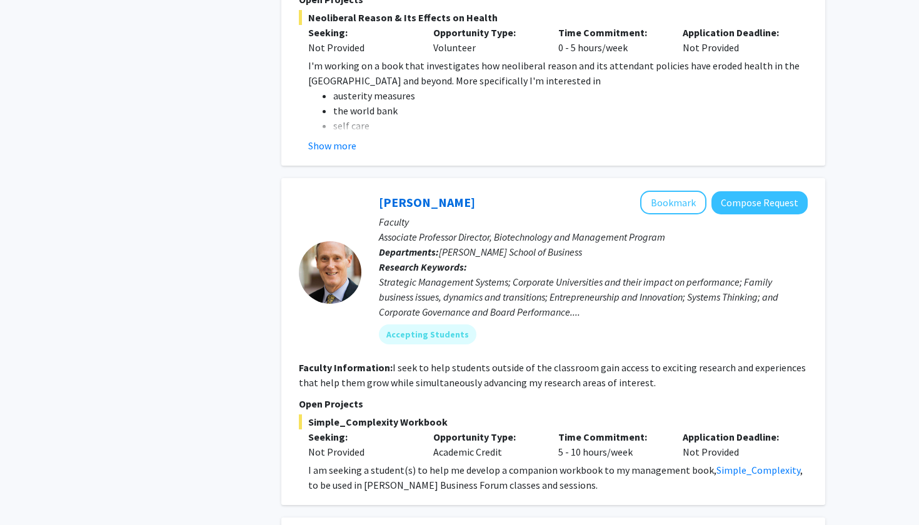
scroll to position [860, 0]
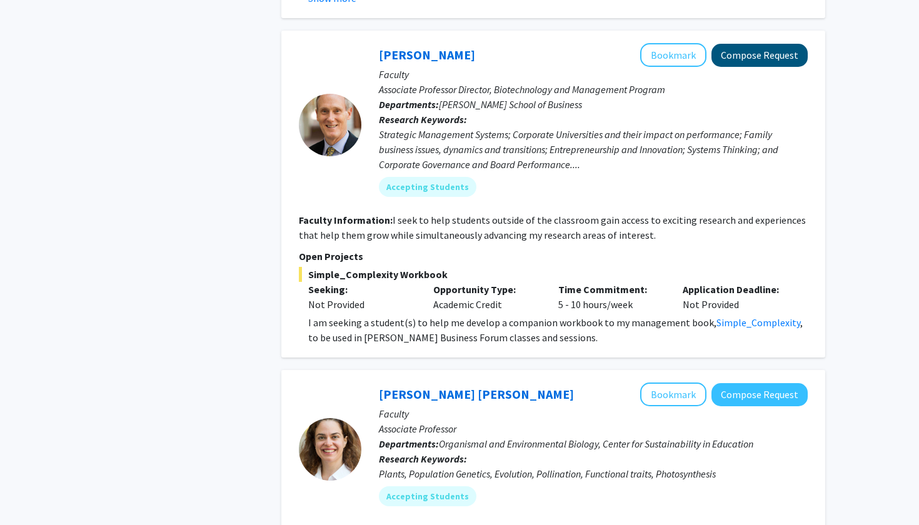
click at [753, 52] on button "Compose Request" at bounding box center [759, 55] width 96 height 23
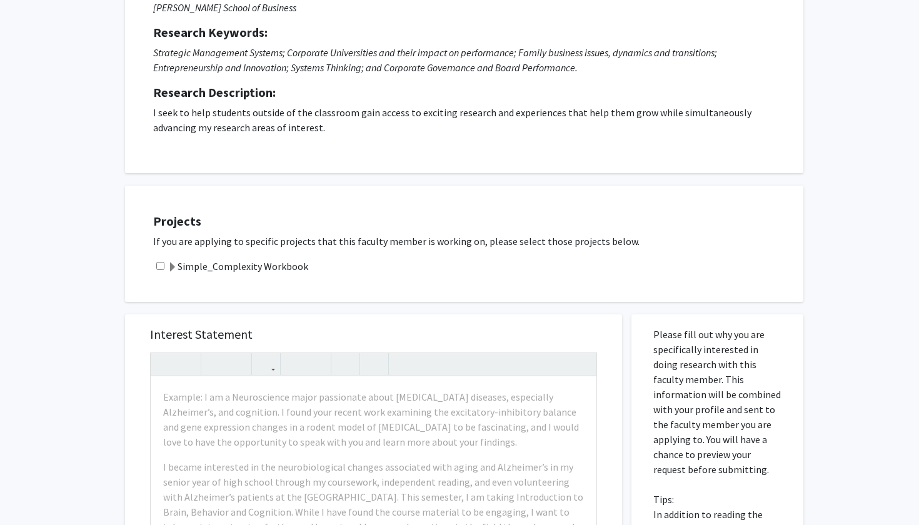
scroll to position [238, 0]
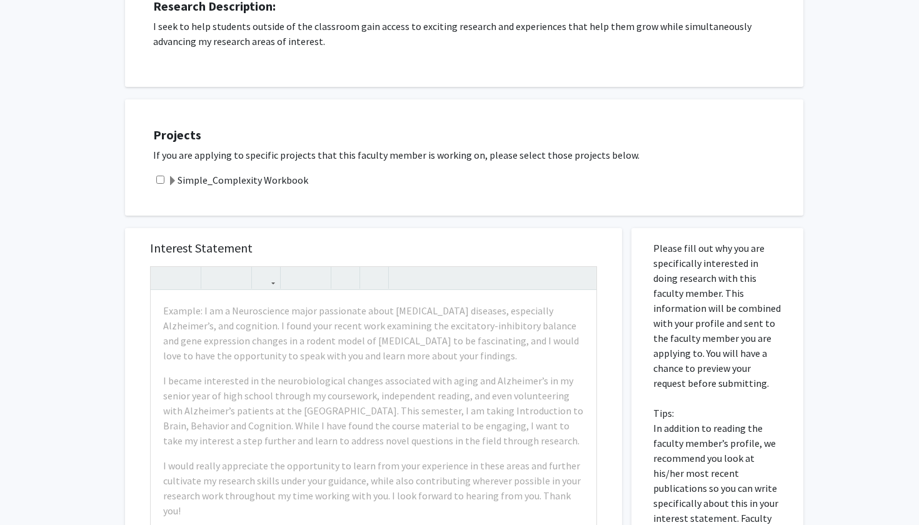
click at [264, 188] on label "Simple_Complexity Workbook" at bounding box center [238, 180] width 141 height 15
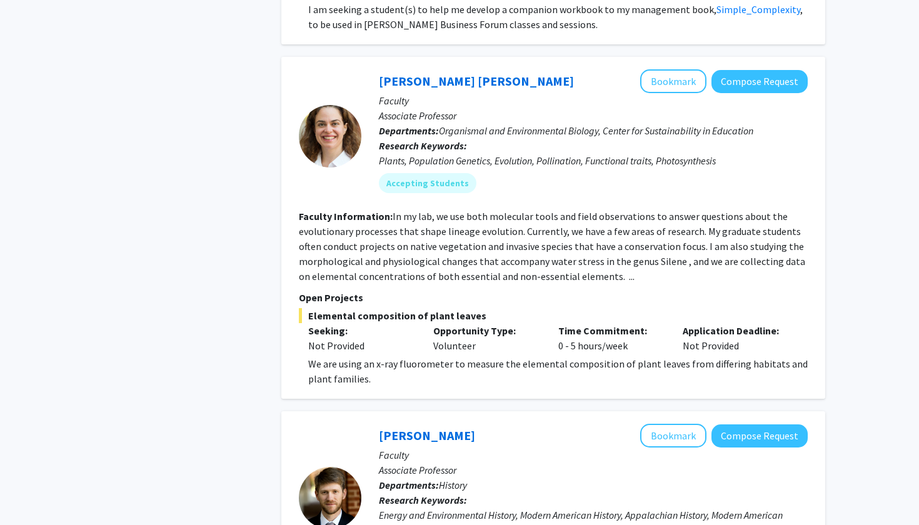
scroll to position [1175, 0]
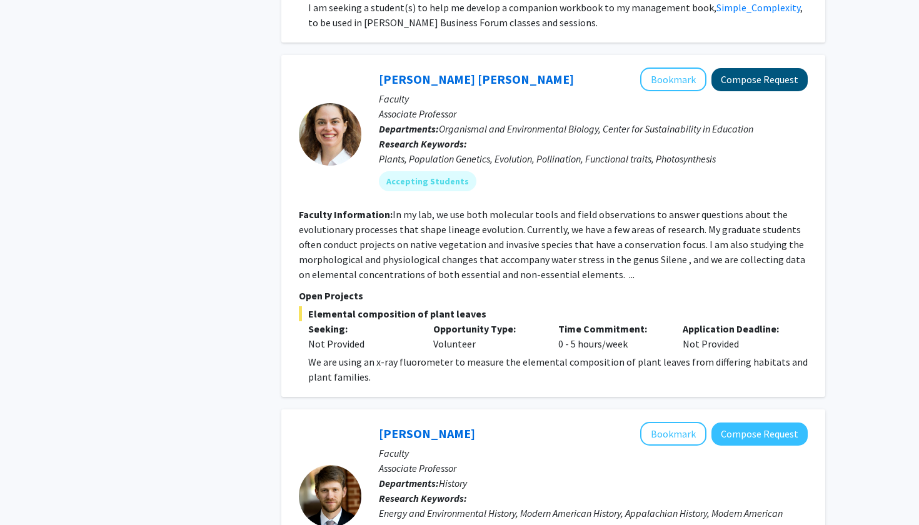
click at [771, 89] on button "Compose Request" at bounding box center [759, 79] width 96 height 23
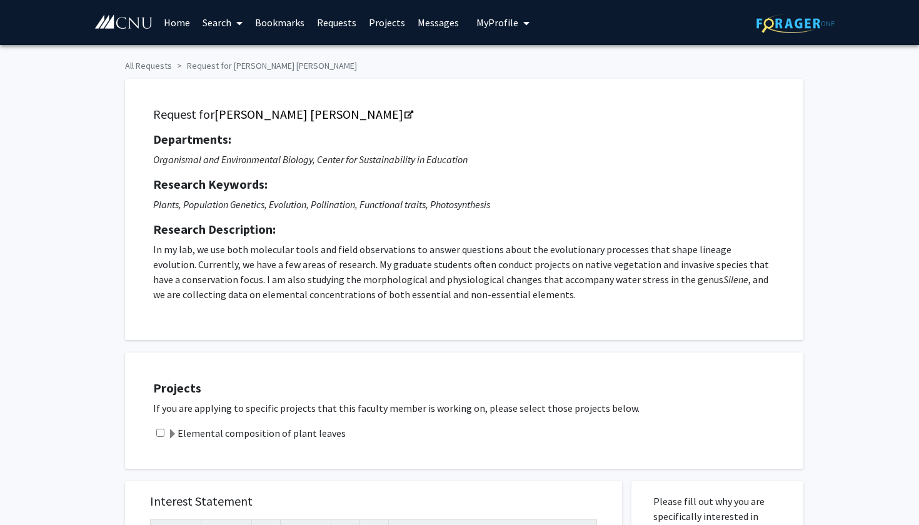
click at [209, 438] on label "Elemental composition of plant leaves" at bounding box center [257, 433] width 178 height 15
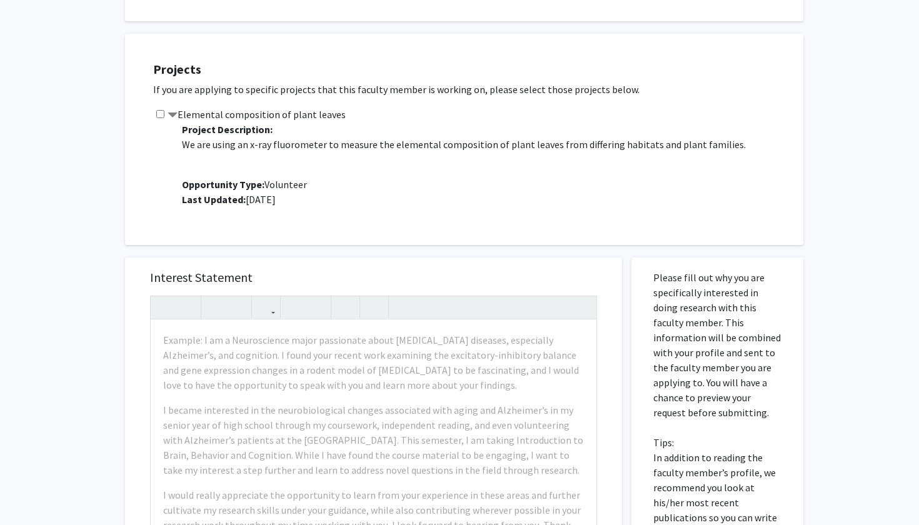
scroll to position [355, 0]
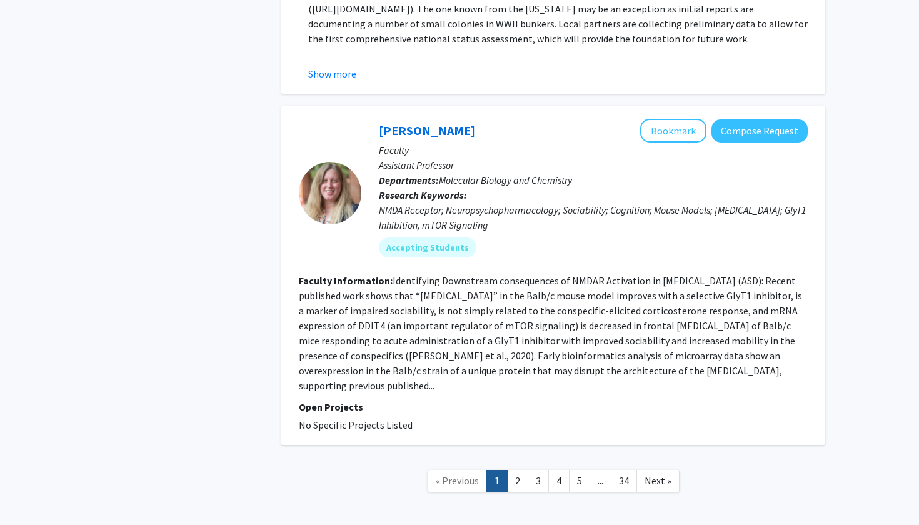
scroll to position [3937, 0]
click at [514, 471] on link "2" at bounding box center [517, 482] width 21 height 22
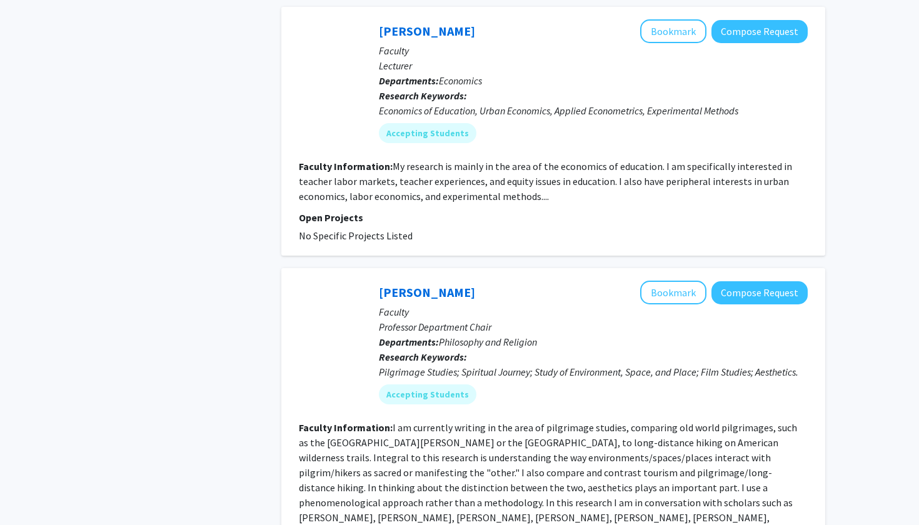
scroll to position [1994, 0]
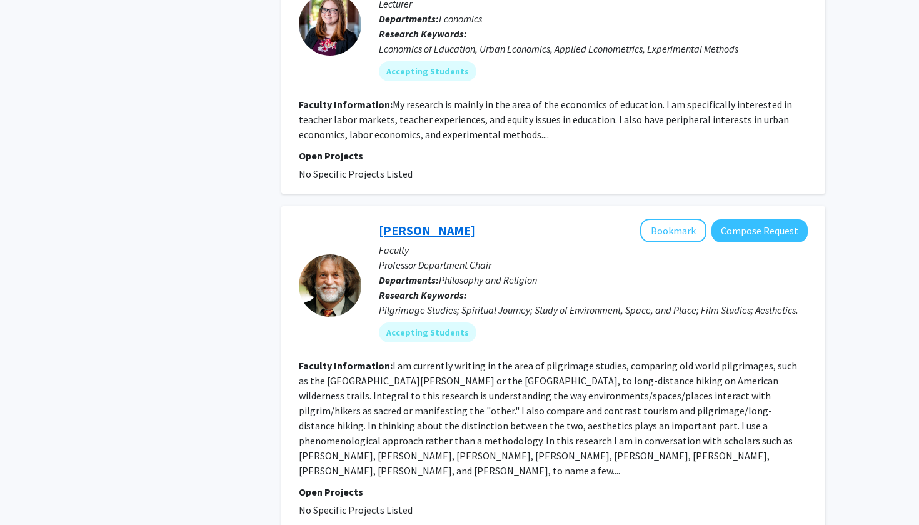
click at [396, 223] on link "Kip Redick" at bounding box center [427, 231] width 96 height 16
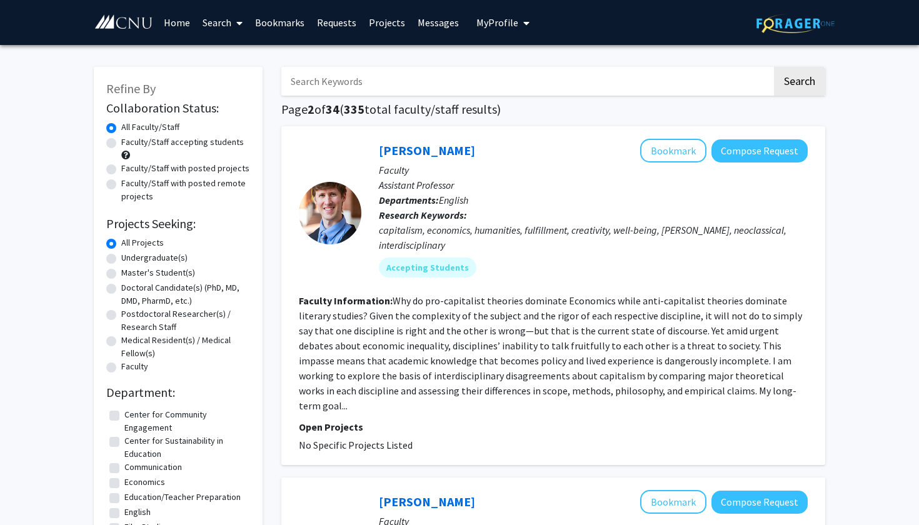
click at [182, 169] on label "Faculty/Staff with posted projects" at bounding box center [185, 168] width 128 height 13
click at [129, 169] on input "Faculty/Staff with posted projects" at bounding box center [125, 166] width 8 height 8
radio input "true"
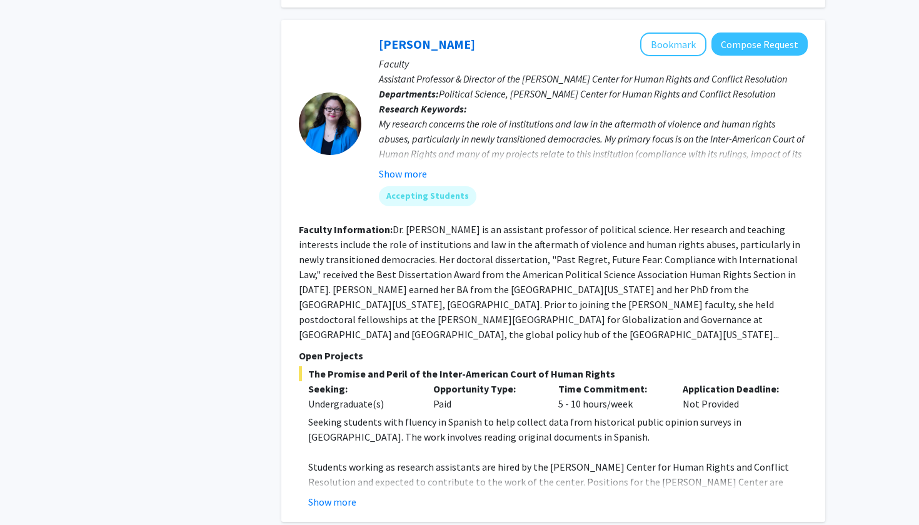
scroll to position [1953, 0]
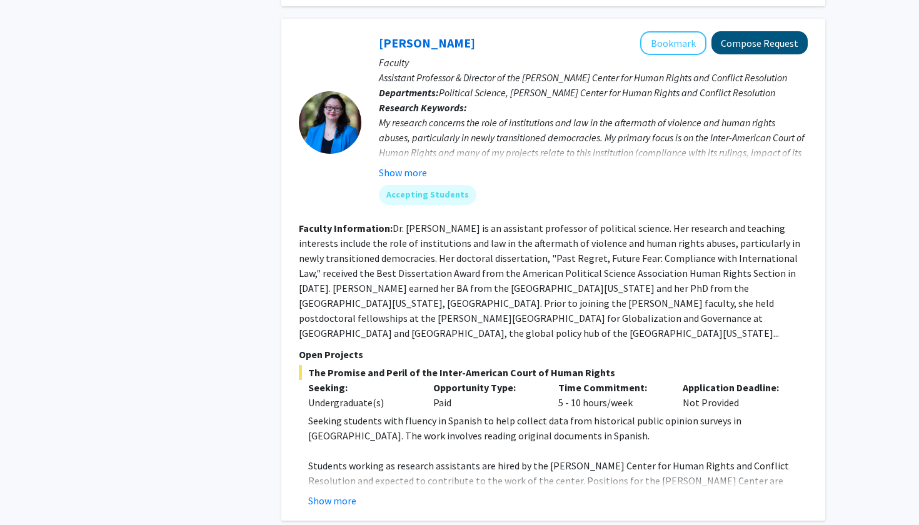
click at [754, 31] on button "Compose Request" at bounding box center [759, 42] width 96 height 23
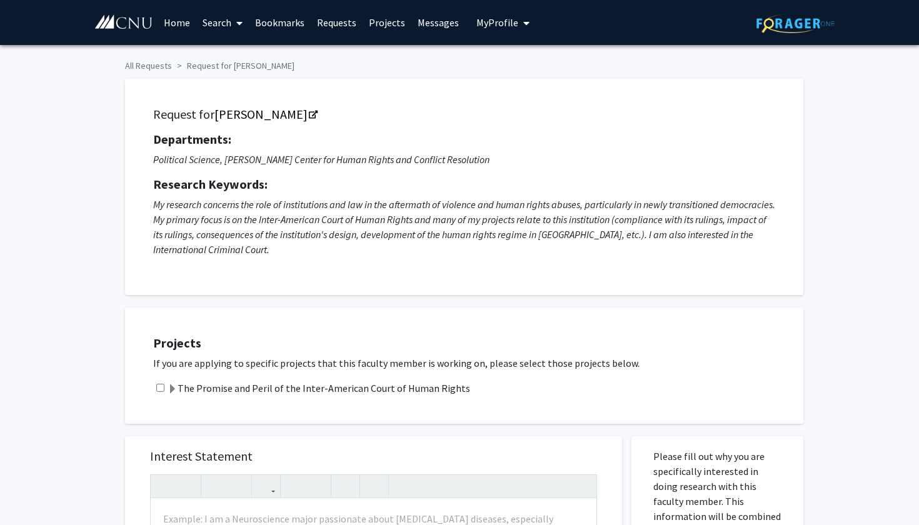
click at [370, 385] on label "The Promise and Peril of the Inter-American Court of Human Rights" at bounding box center [319, 388] width 303 height 15
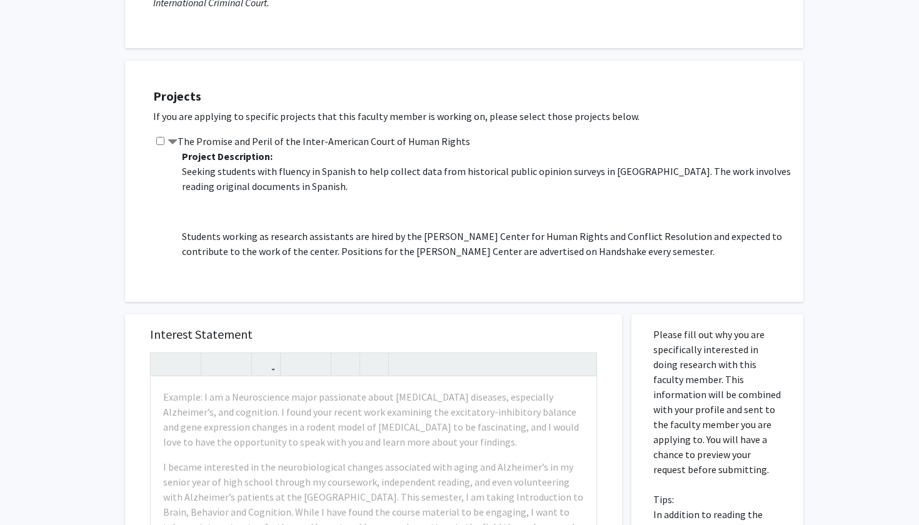
scroll to position [250, 0]
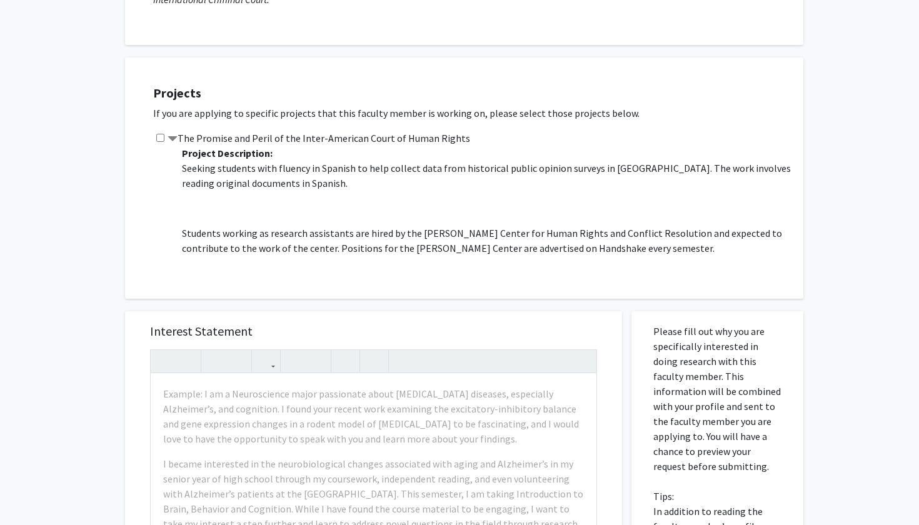
click at [156, 140] on input "checkbox" at bounding box center [160, 138] width 8 height 8
click at [169, 139] on span at bounding box center [173, 139] width 10 height 10
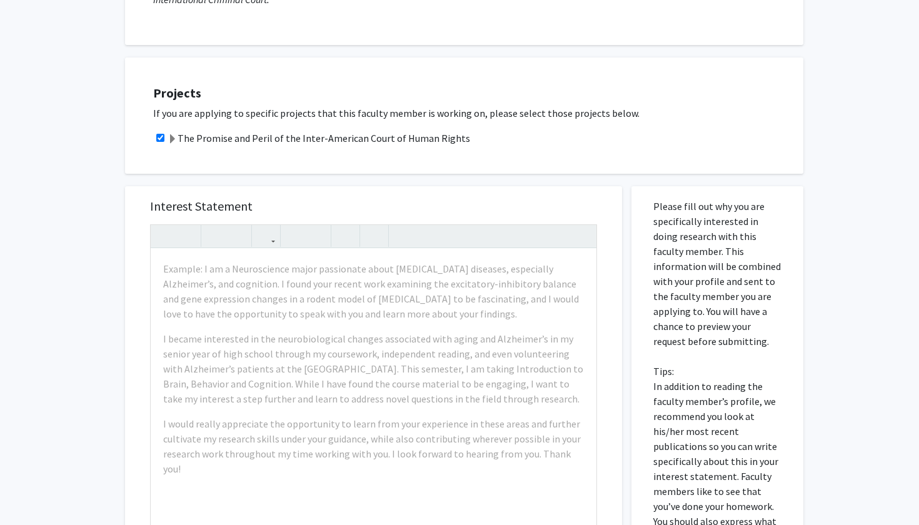
click at [169, 139] on span at bounding box center [173, 139] width 10 height 10
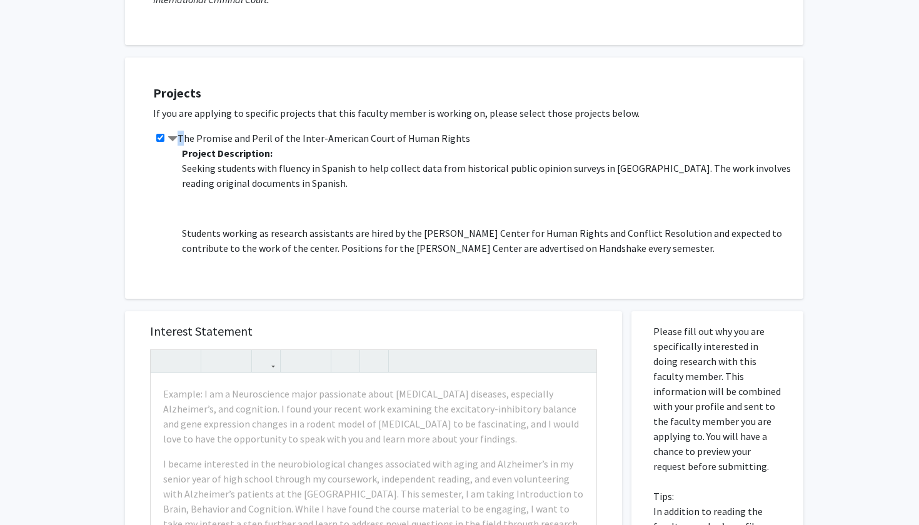
click at [159, 142] on input "checkbox" at bounding box center [160, 138] width 8 height 8
checkbox input "false"
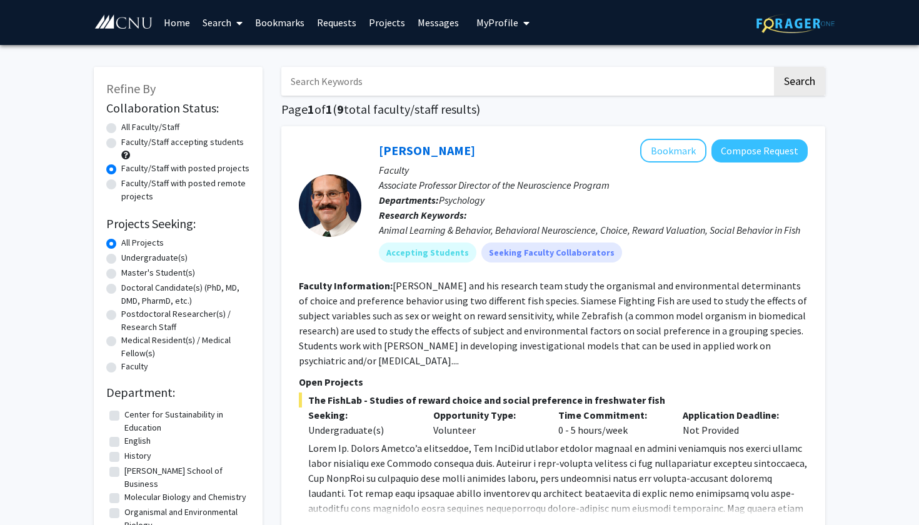
click at [476, 29] on span "My Profile" at bounding box center [497, 22] width 42 height 13
click at [521, 79] on span "View Profile" at bounding box center [554, 72] width 76 height 14
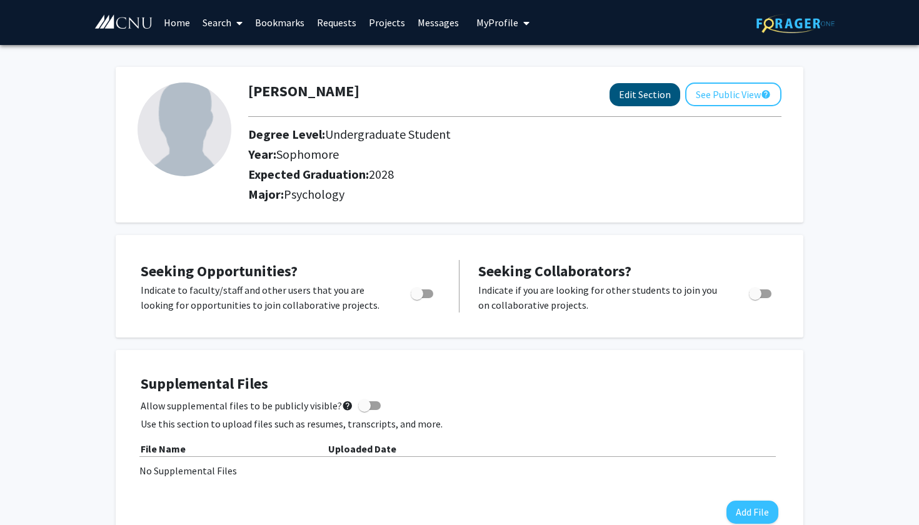
click at [645, 103] on button "Edit Section" at bounding box center [645, 94] width 71 height 23
select select "sophomore"
select select "2028"
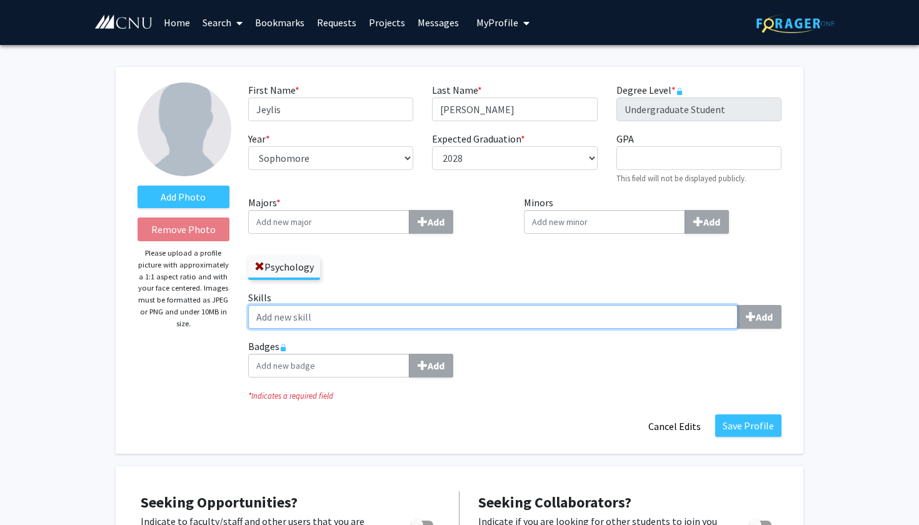
click at [439, 320] on input "Skills Add" at bounding box center [492, 317] width 489 height 24
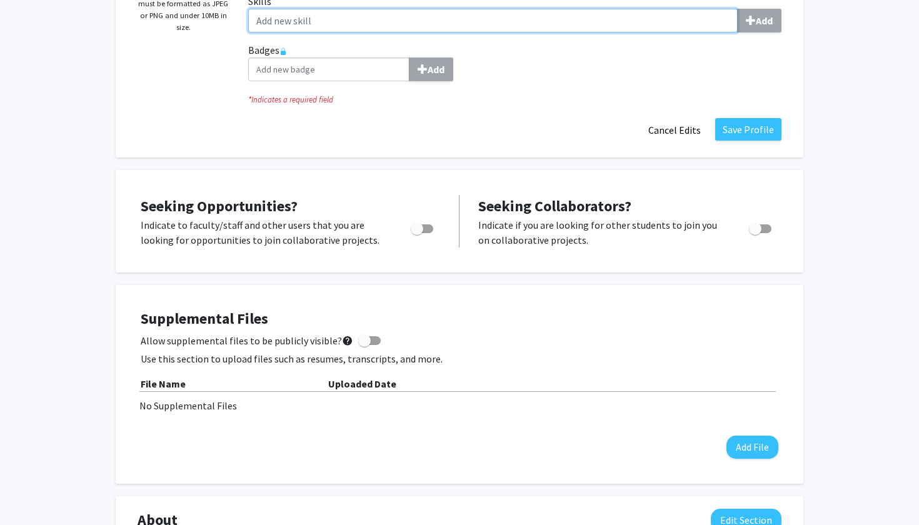
scroll to position [302, 0]
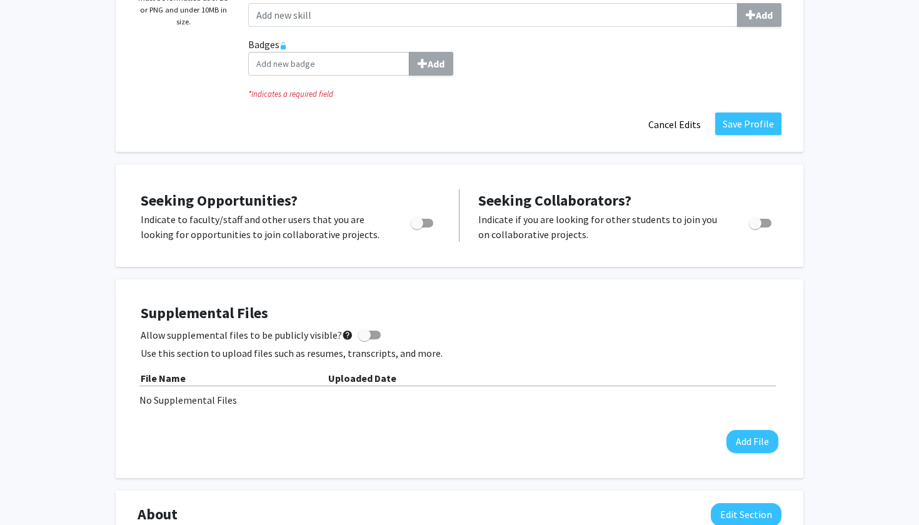
click at [431, 226] on span "Toggle" at bounding box center [422, 223] width 23 height 9
click at [417, 228] on input "Are you actively seeking opportunities?" at bounding box center [416, 228] width 1 height 1
checkbox input "true"
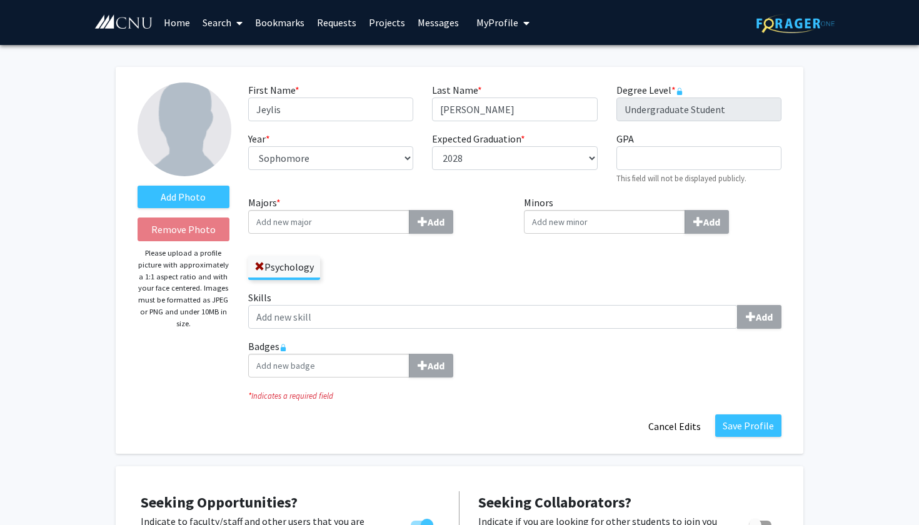
scroll to position [0, 0]
